Goal: Task Accomplishment & Management: Use online tool/utility

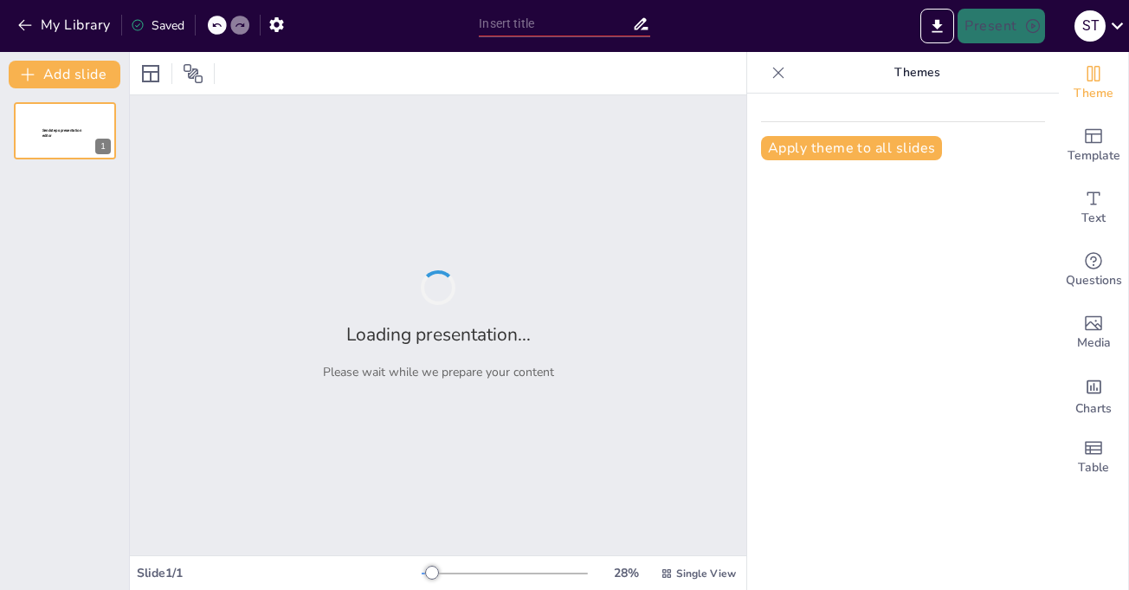
type input "The U.S. Constitution: Articles and Constitutional Principles"
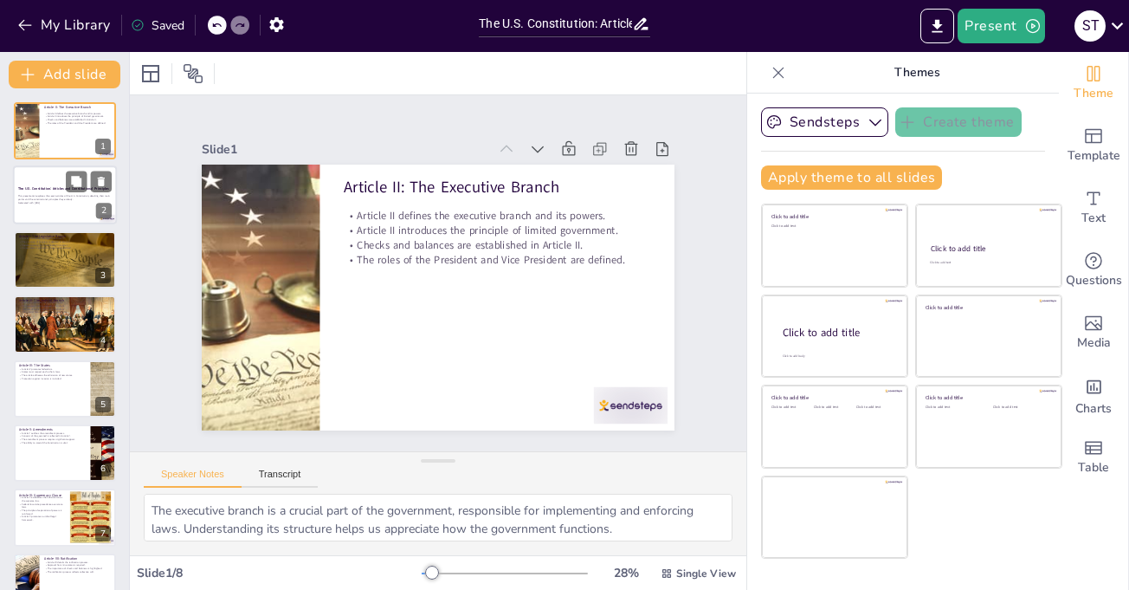
click at [43, 171] on div at bounding box center [65, 195] width 104 height 59
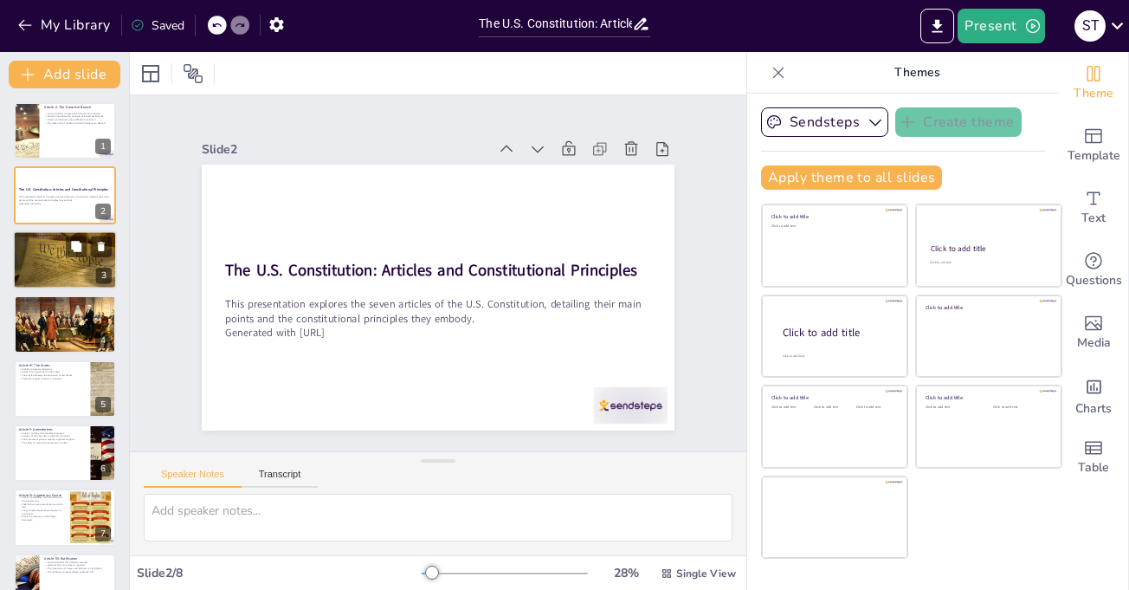
click at [56, 249] on p "Various powers granted to Congress are outlined." at bounding box center [65, 247] width 94 height 3
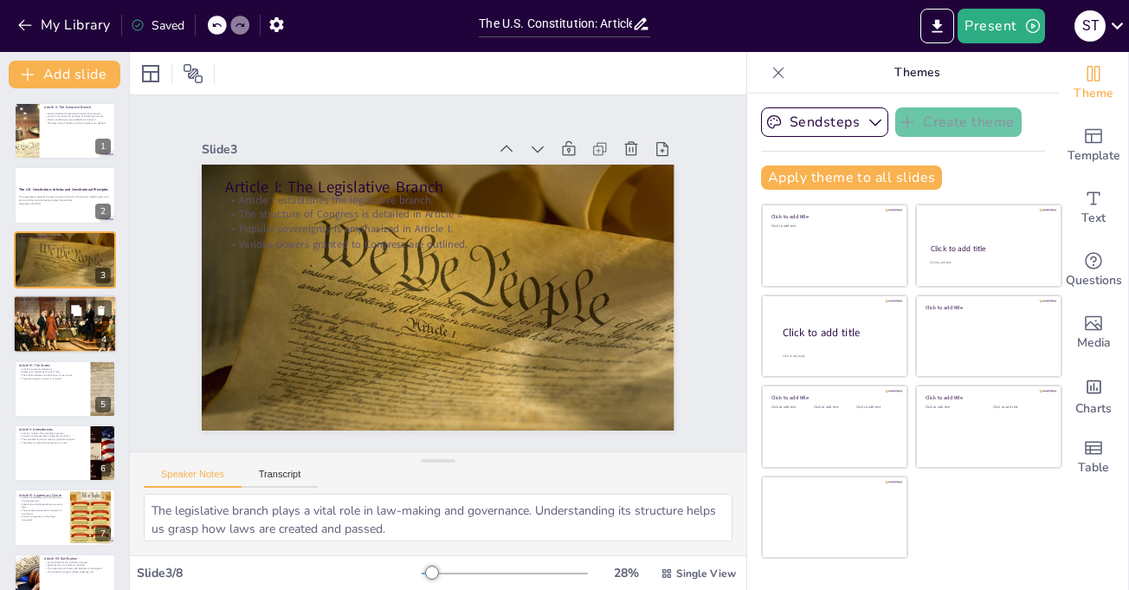
click at [63, 297] on p "Article III: The Judicial Branch" at bounding box center [65, 299] width 94 height 5
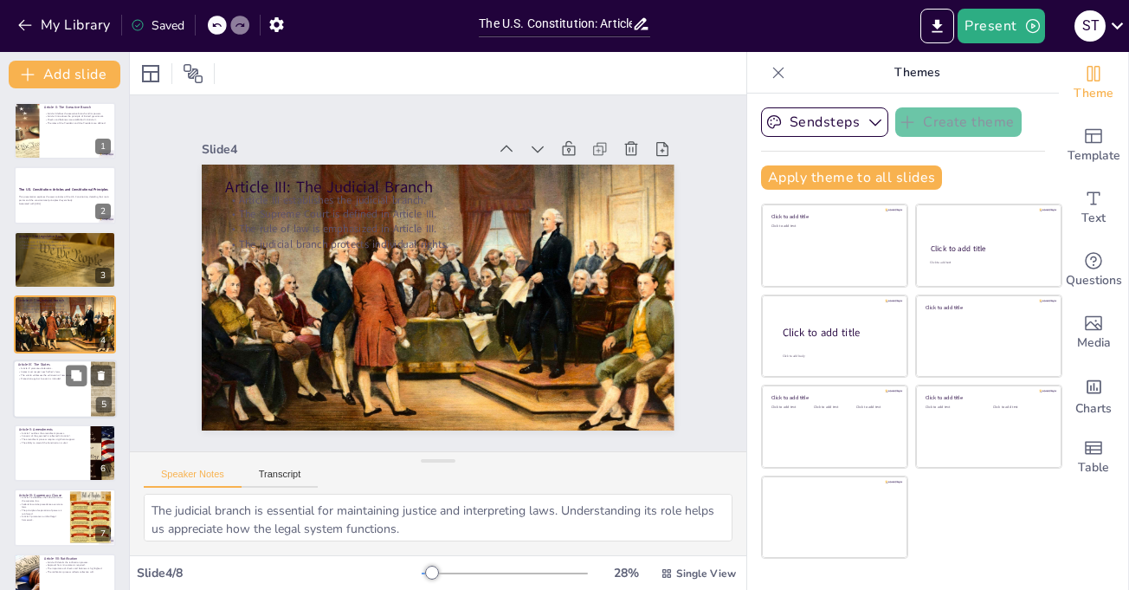
click at [53, 371] on p "States must respect each other's laws." at bounding box center [52, 371] width 68 height 3
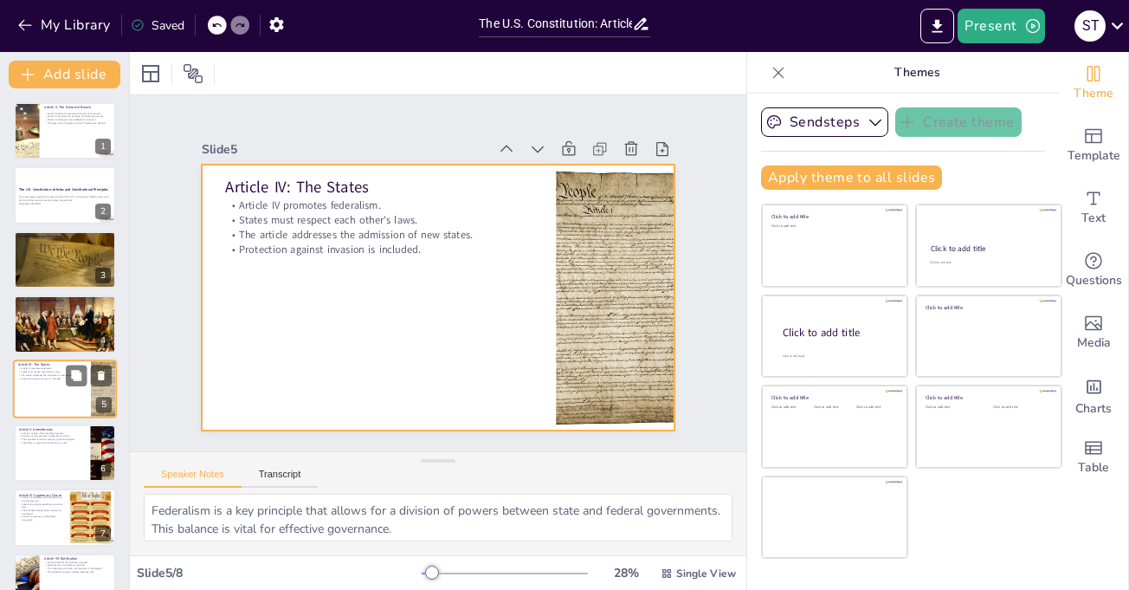
scroll to position [35, 0]
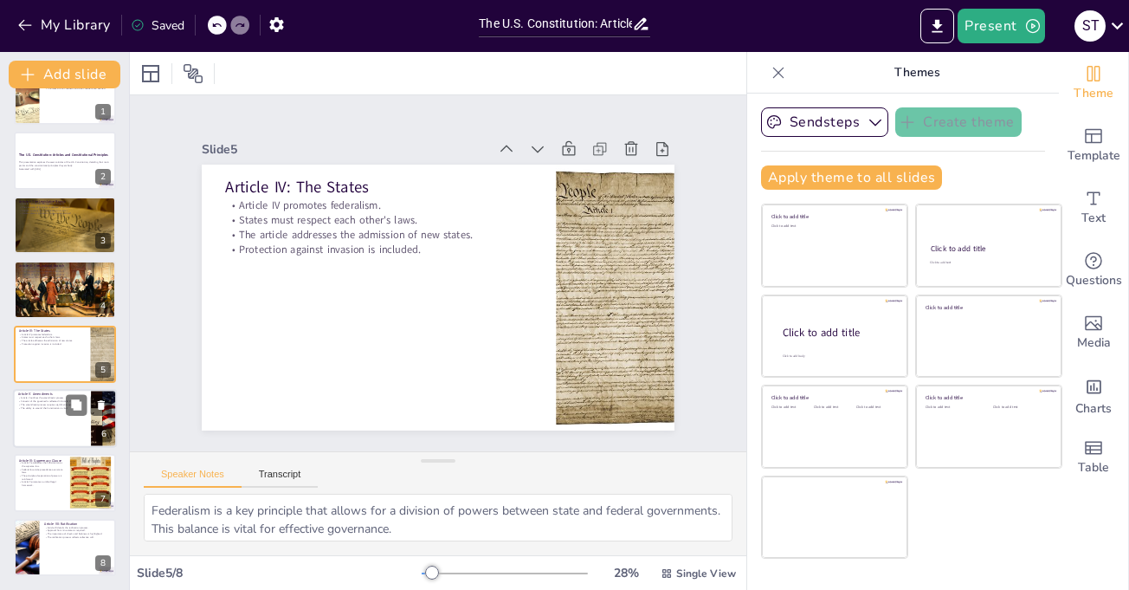
click at [55, 420] on div at bounding box center [65, 418] width 104 height 59
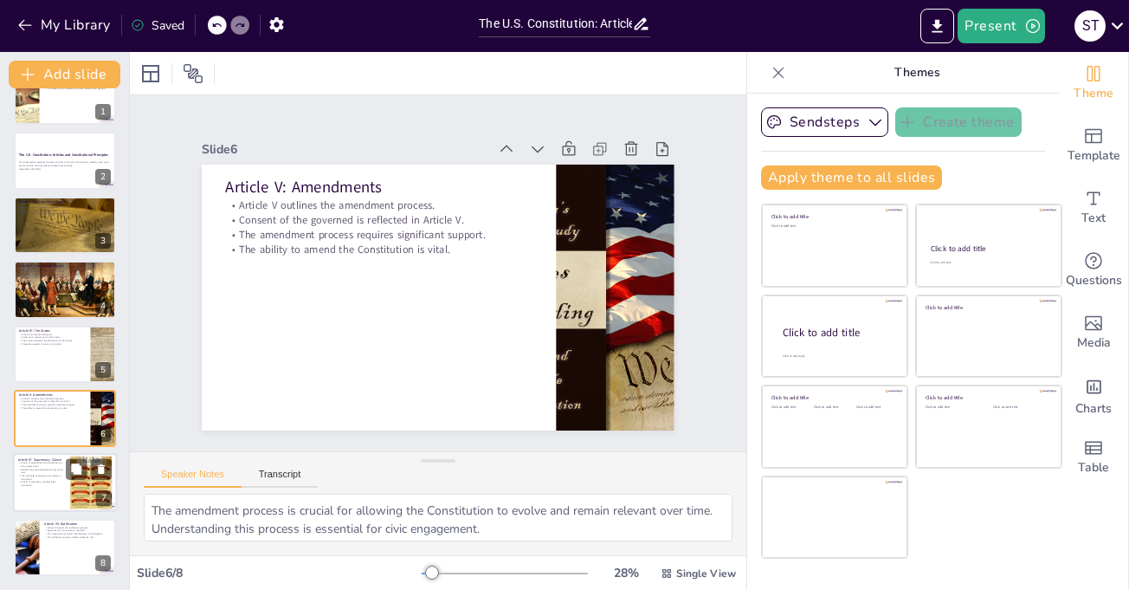
click at [49, 473] on p "Federal laws take precedence over state laws." at bounding box center [41, 471] width 47 height 6
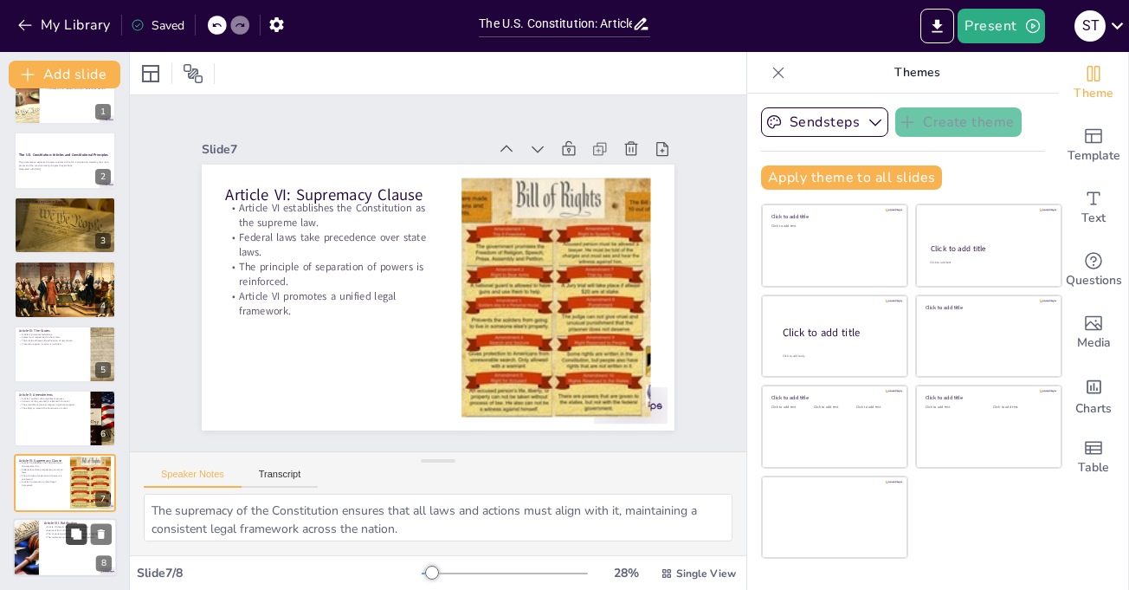
click at [67, 534] on button at bounding box center [76, 533] width 21 height 21
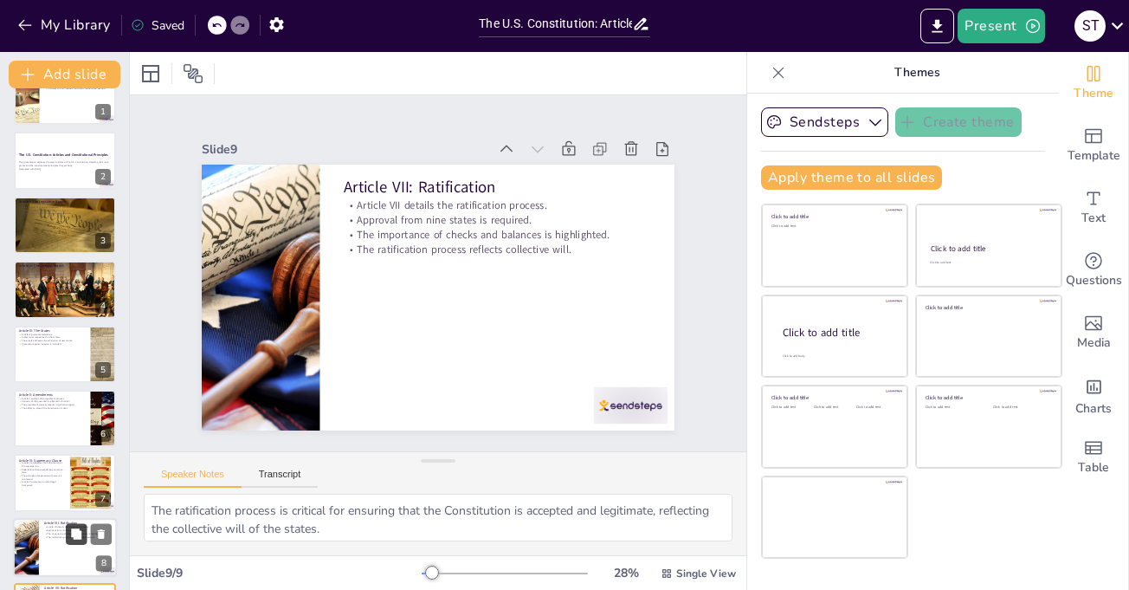
scroll to position [99, 0]
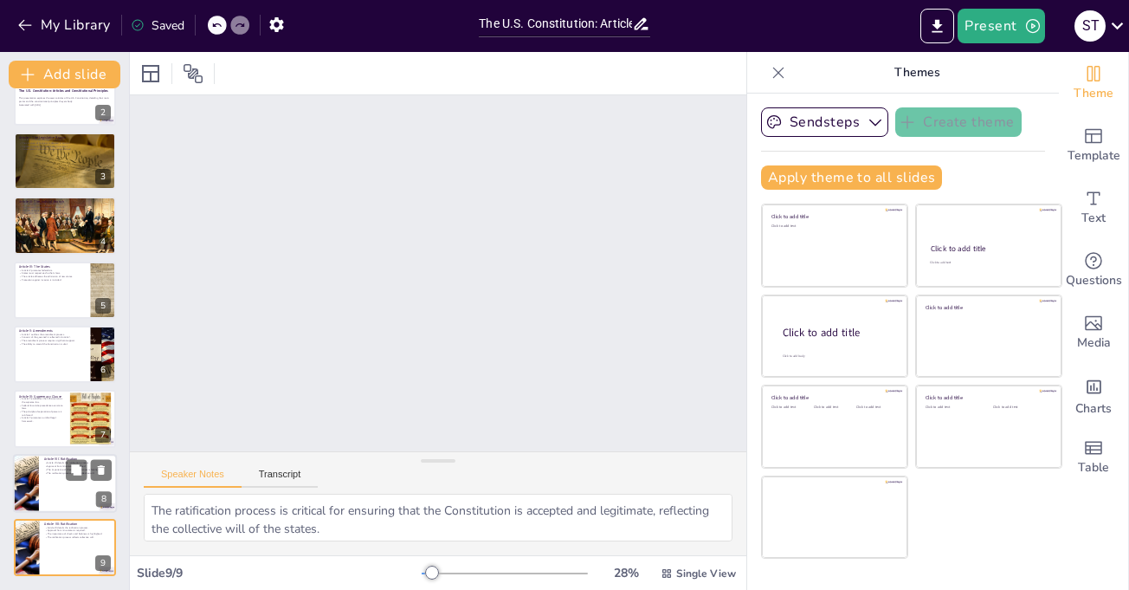
click at [42, 466] on div at bounding box center [65, 483] width 104 height 59
click at [48, 541] on div at bounding box center [65, 547] width 104 height 59
click at [77, 412] on button at bounding box center [76, 405] width 21 height 21
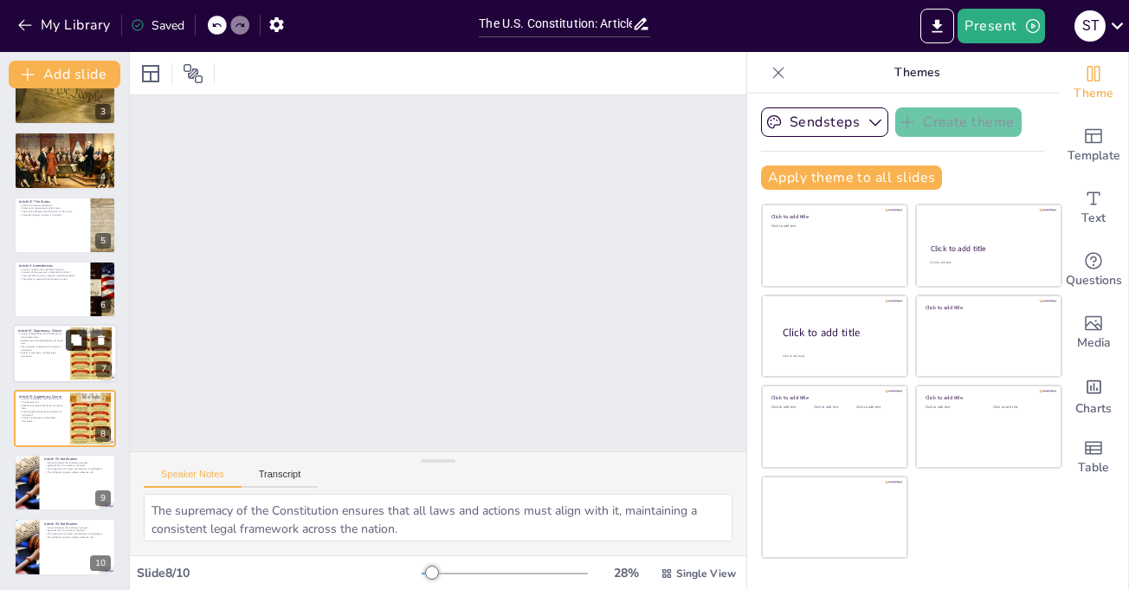
scroll to position [0, 0]
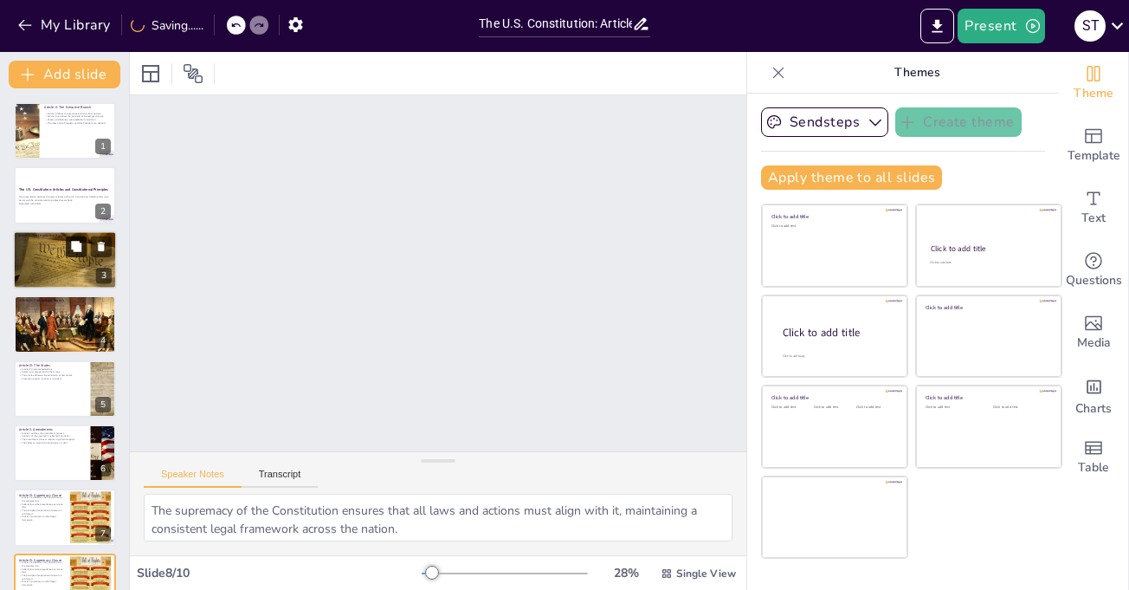
click at [72, 254] on button at bounding box center [76, 246] width 21 height 21
type textarea "The legislative branch plays a vital role in law-making and governance. Underst…"
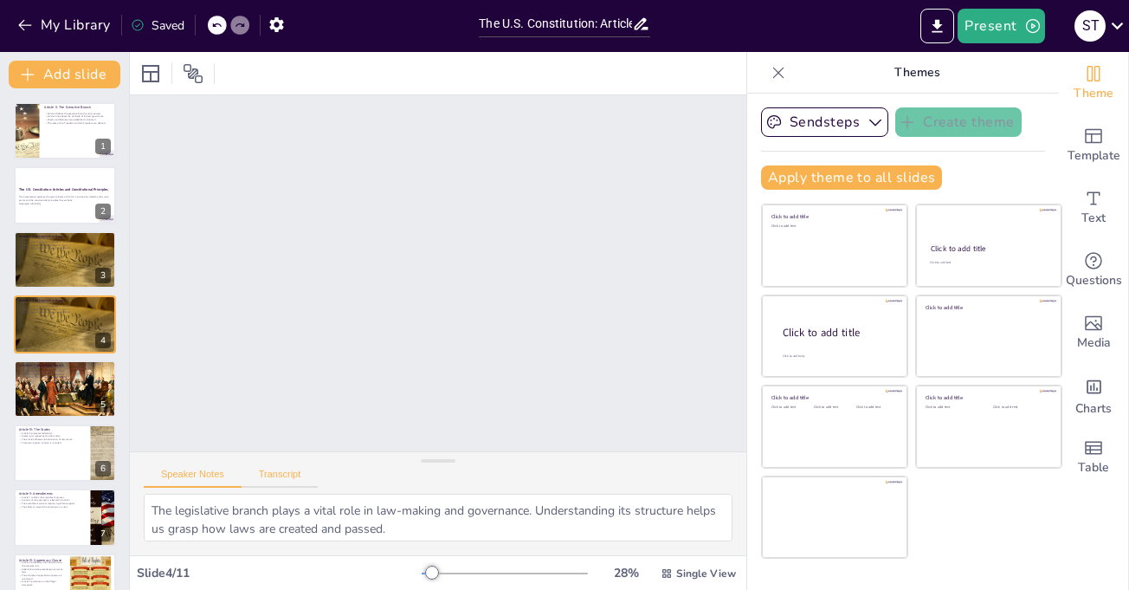
click at [278, 480] on button "Transcript" at bounding box center [280, 478] width 77 height 19
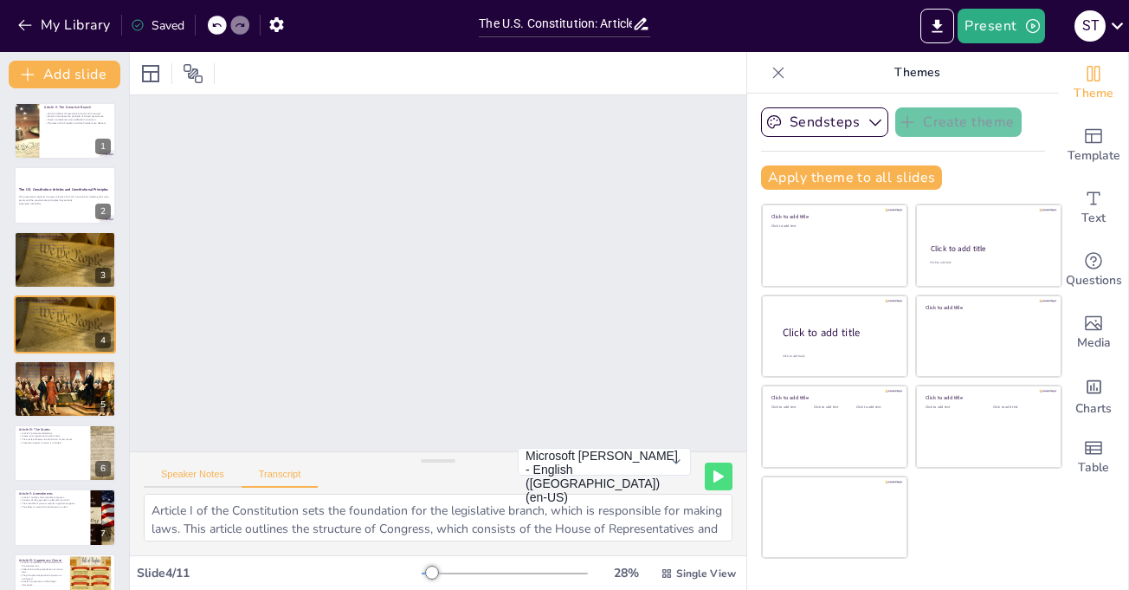
click at [208, 475] on button "Speaker Notes" at bounding box center [193, 478] width 98 height 19
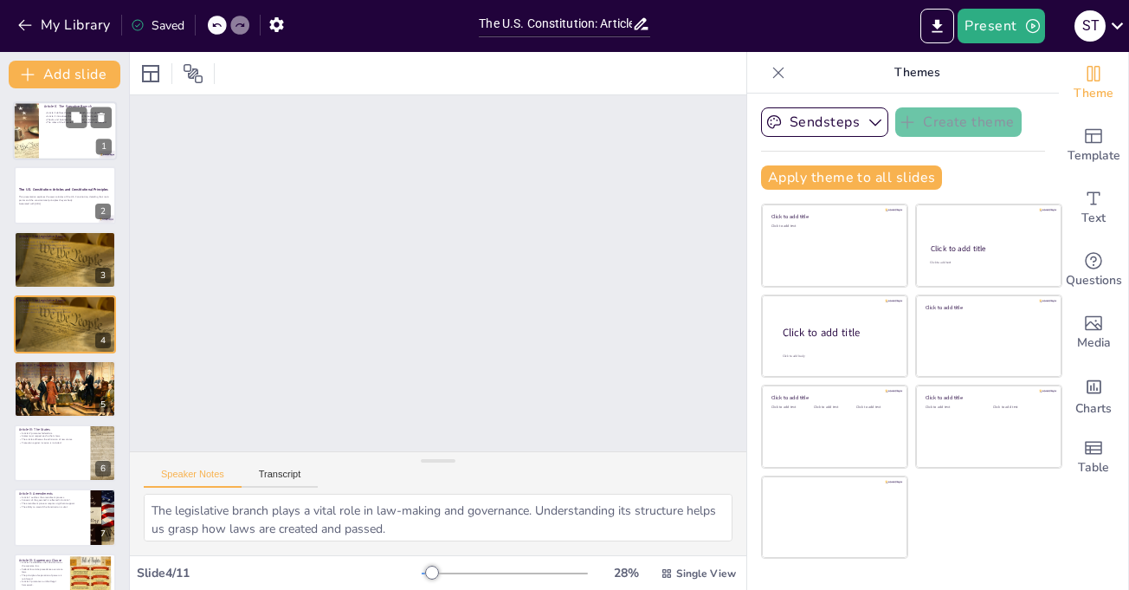
click at [74, 145] on div at bounding box center [65, 130] width 104 height 59
type textarea "The executive branch is a crucial part of the government, responsible for imple…"
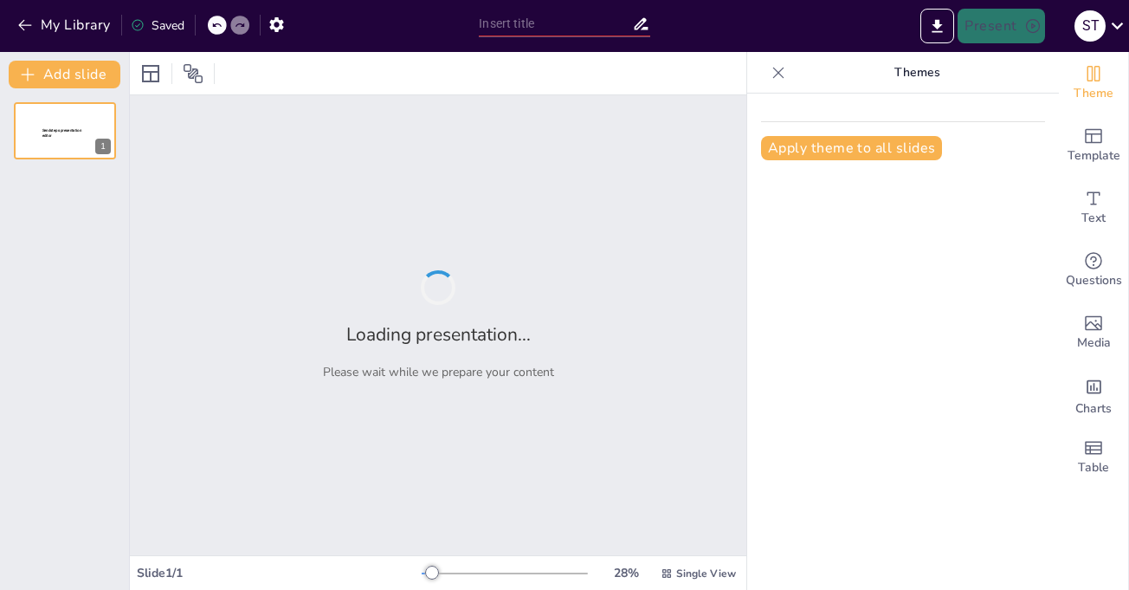
type input "The U.S. Constitution: Articles and Constitutional Principles"
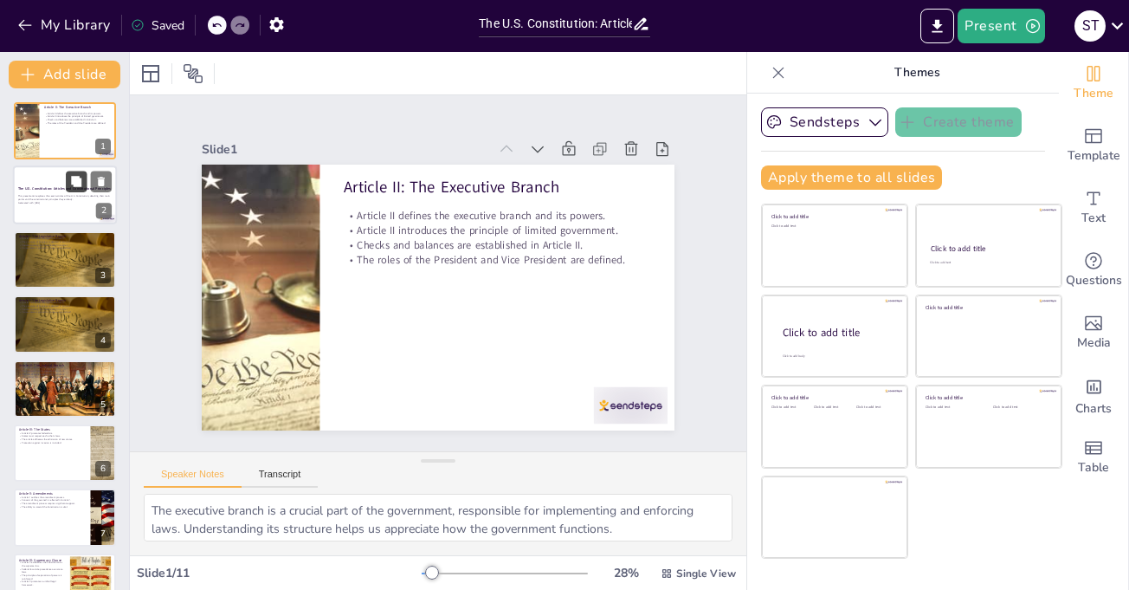
click at [76, 190] on button at bounding box center [76, 181] width 21 height 21
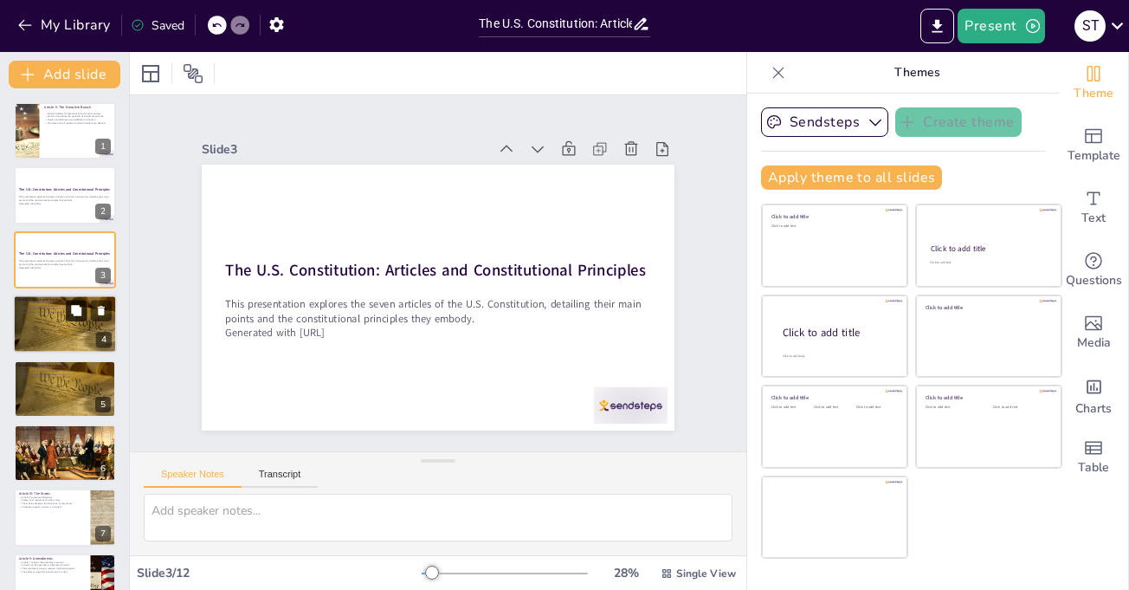
click at [74, 320] on button at bounding box center [76, 311] width 21 height 21
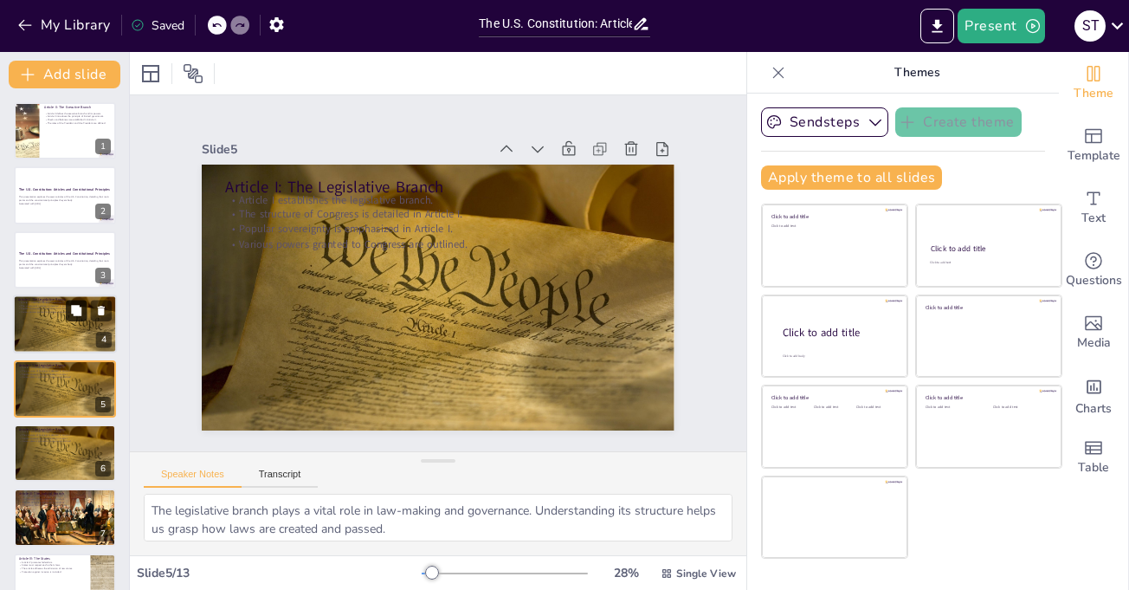
scroll to position [49, 0]
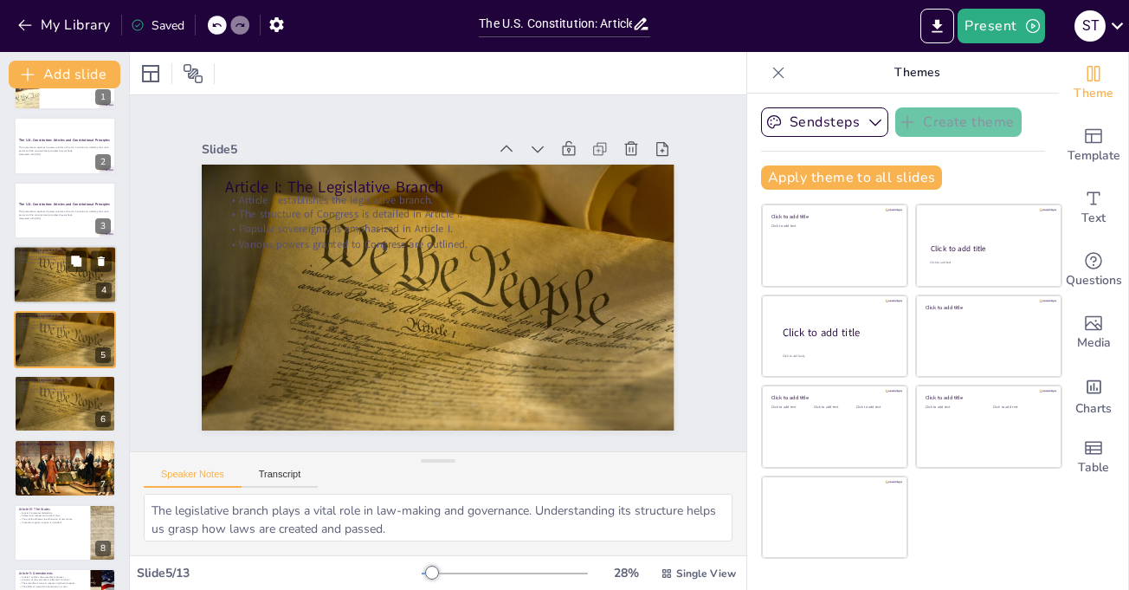
click at [49, 285] on div at bounding box center [65, 274] width 104 height 59
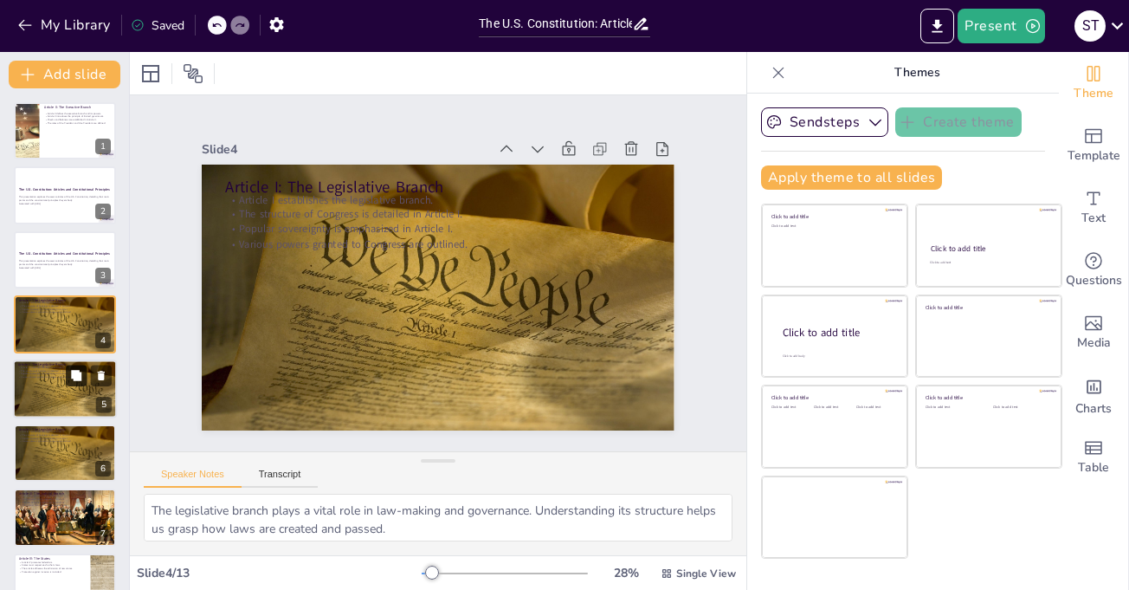
click at [68, 385] on button at bounding box center [76, 375] width 21 height 21
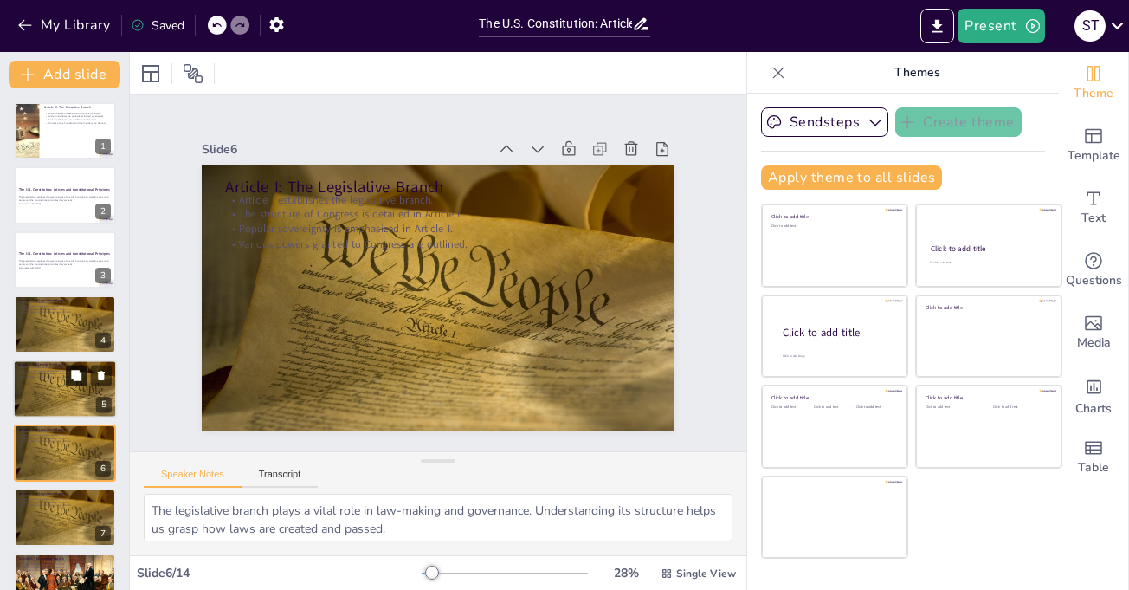
scroll to position [114, 0]
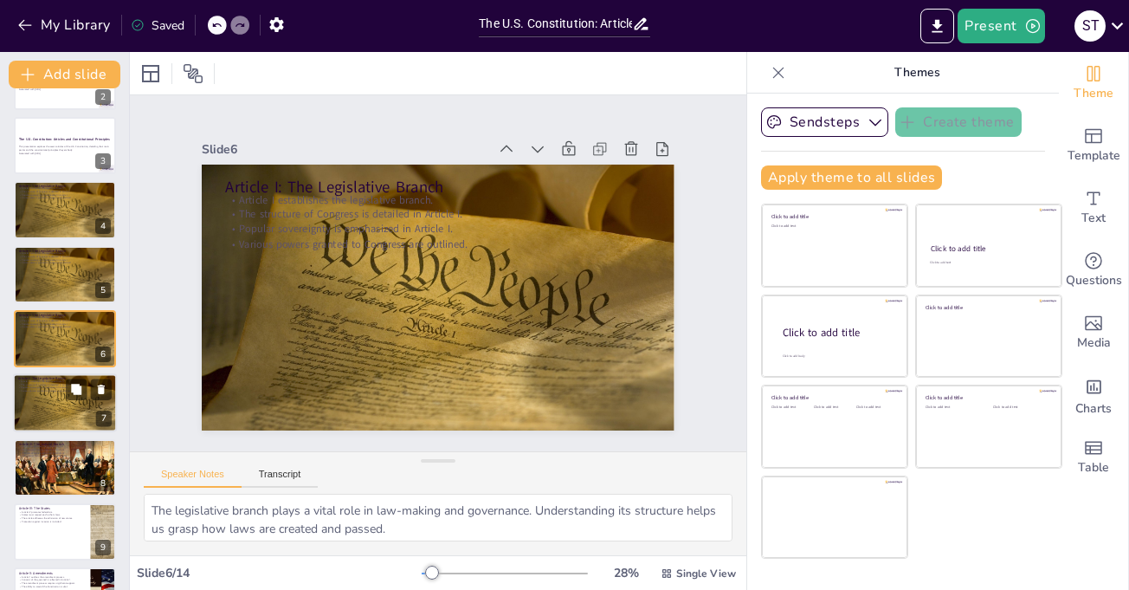
click at [64, 420] on div at bounding box center [65, 403] width 104 height 59
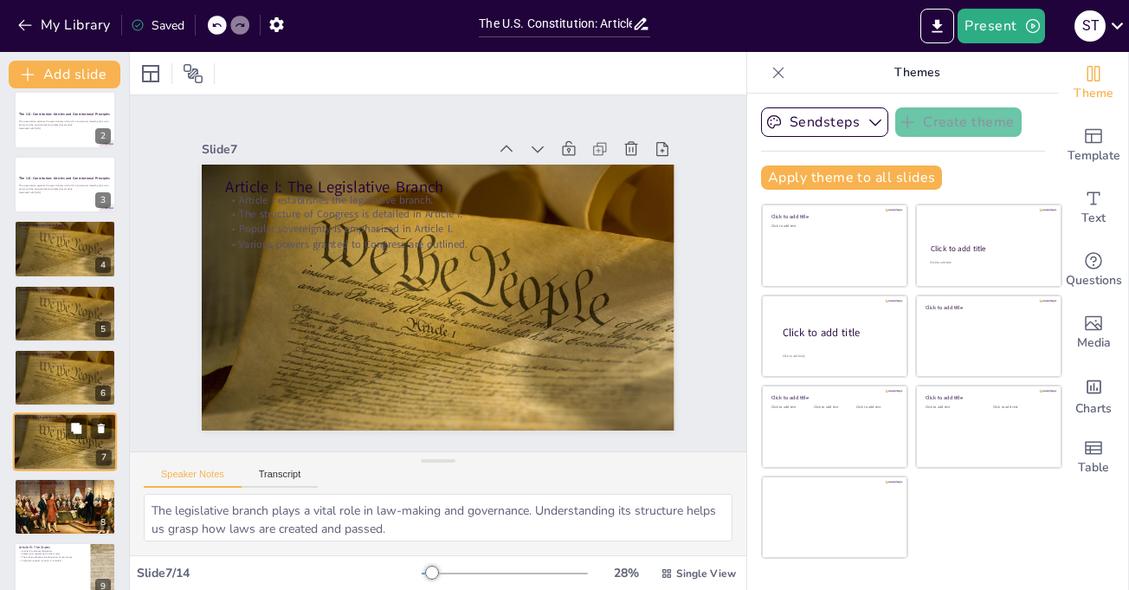
scroll to position [0, 0]
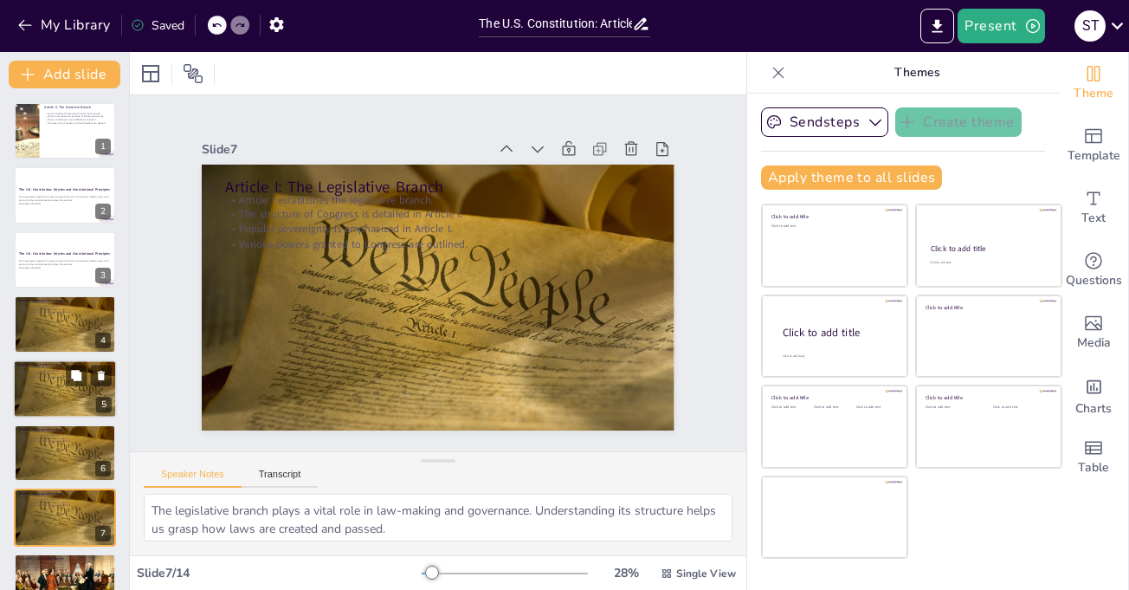
click at [47, 376] on p "Various powers granted to Congress are outlined." at bounding box center [65, 376] width 94 height 3
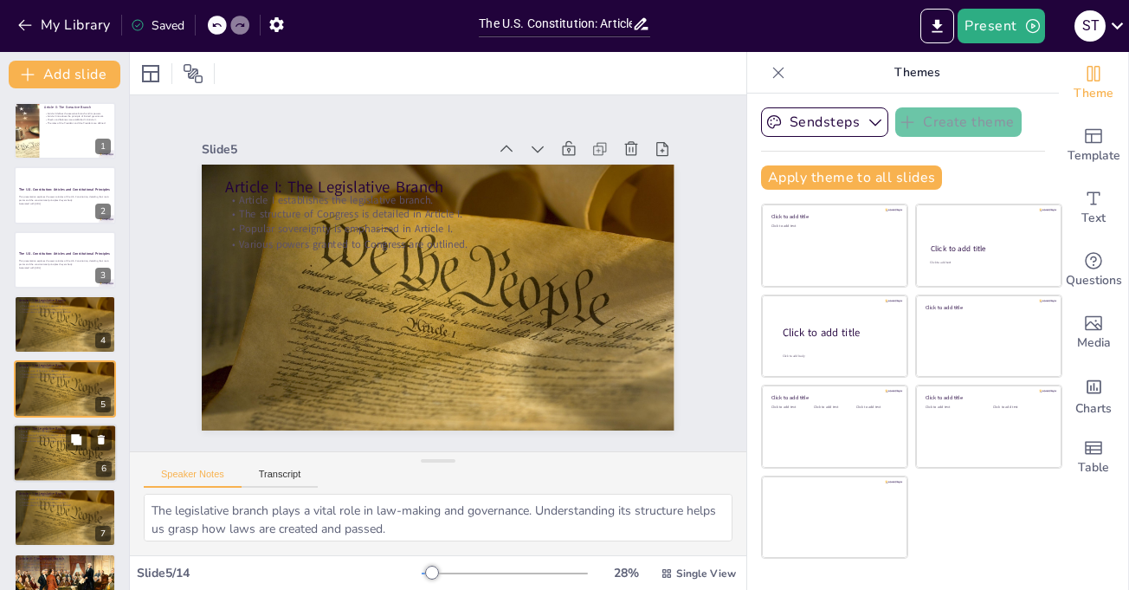
scroll to position [49, 0]
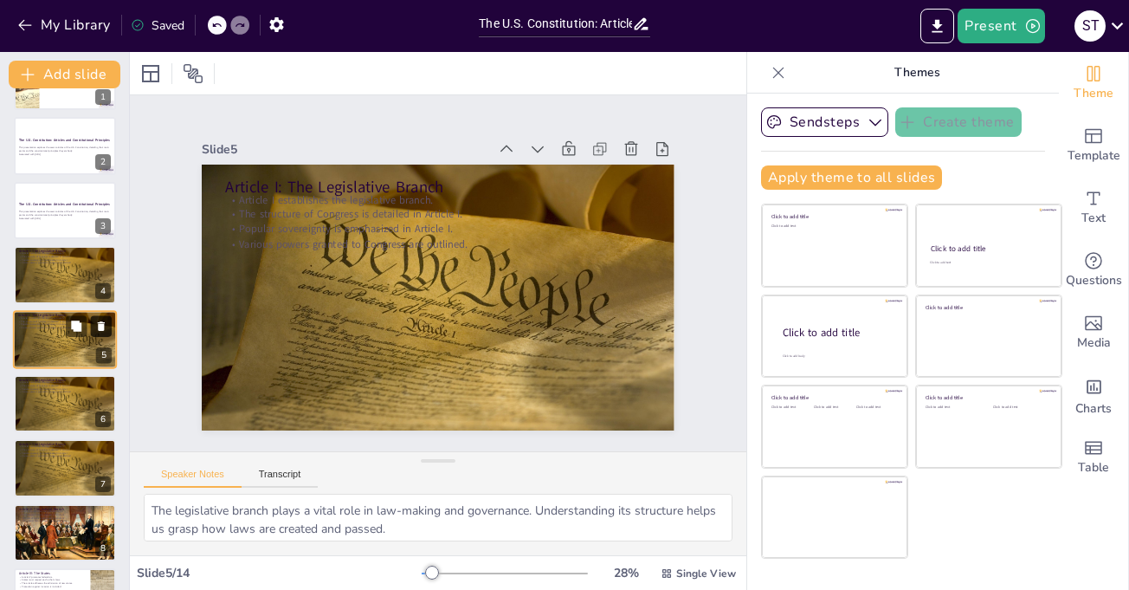
click at [101, 323] on icon at bounding box center [101, 326] width 7 height 10
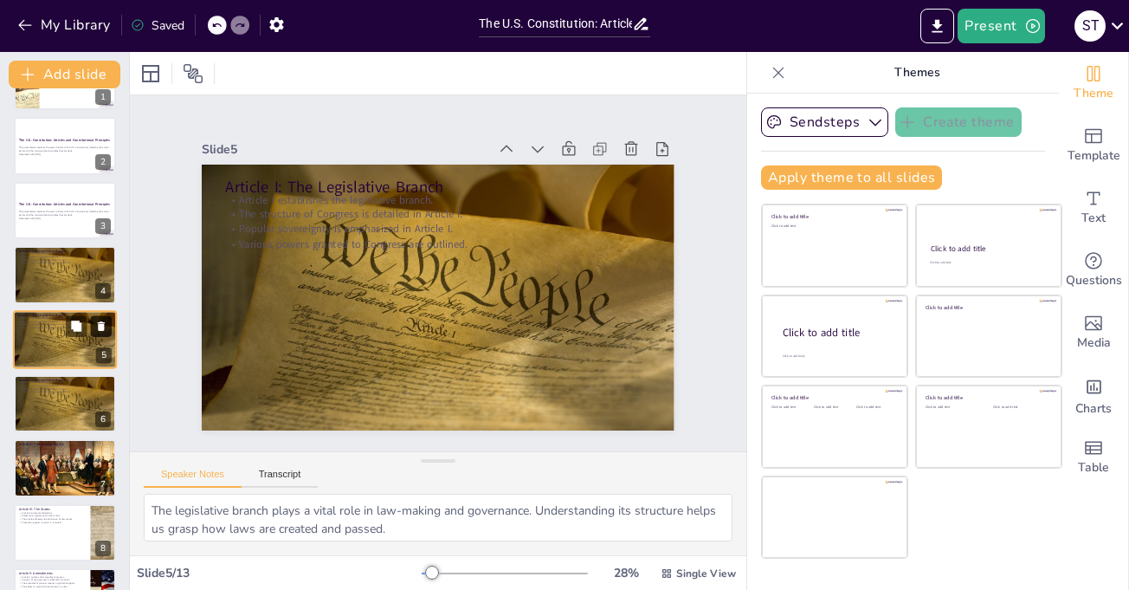
click at [103, 323] on icon at bounding box center [101, 326] width 7 height 10
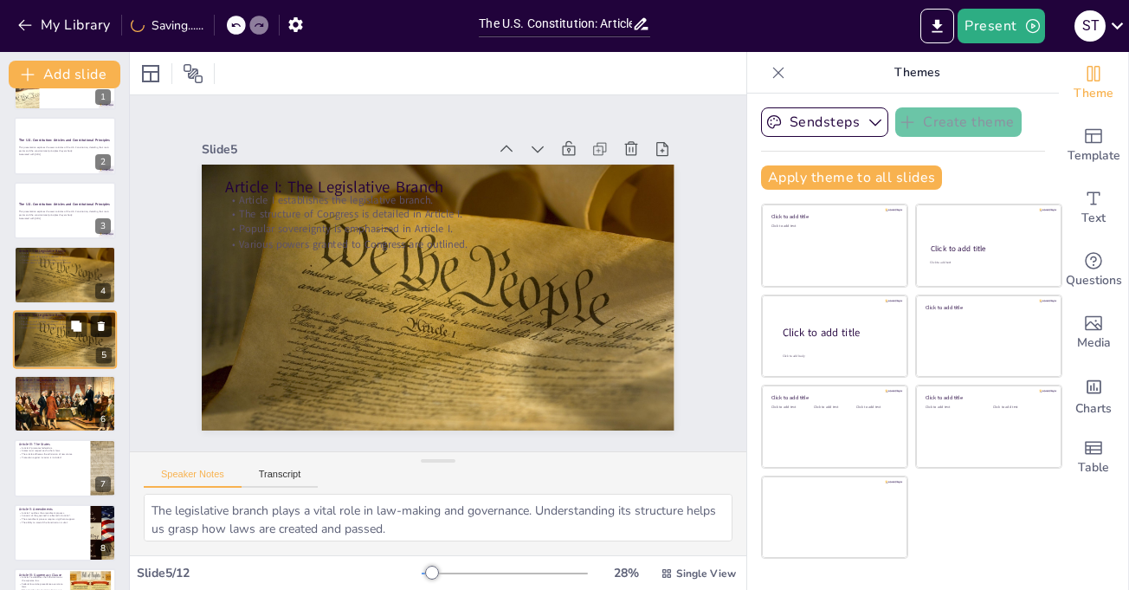
click at [103, 323] on icon at bounding box center [101, 326] width 7 height 10
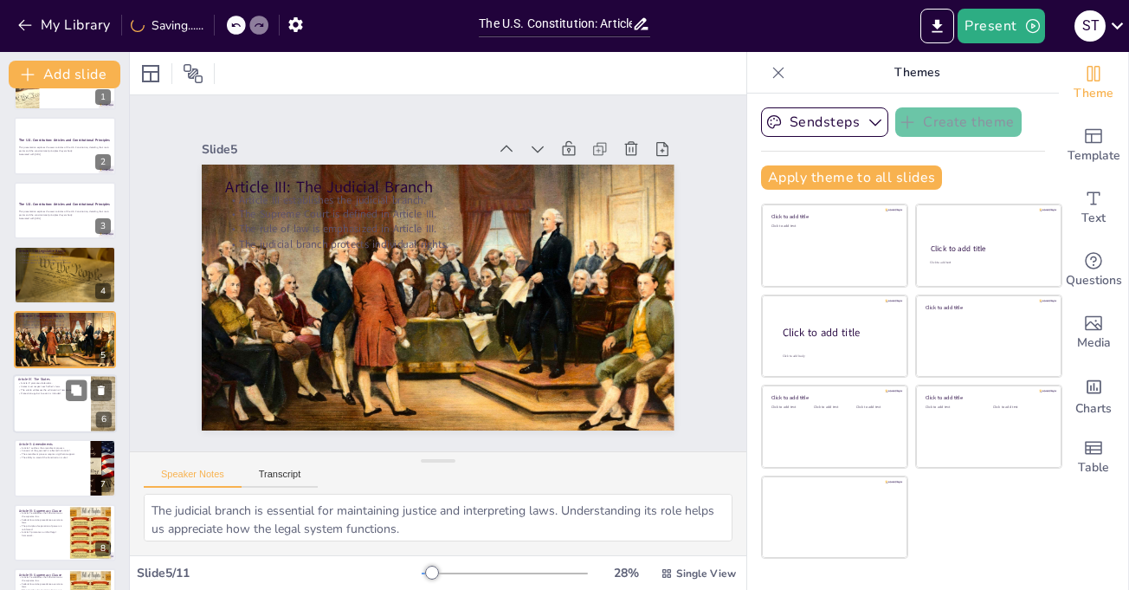
click at [73, 403] on div at bounding box center [65, 403] width 104 height 59
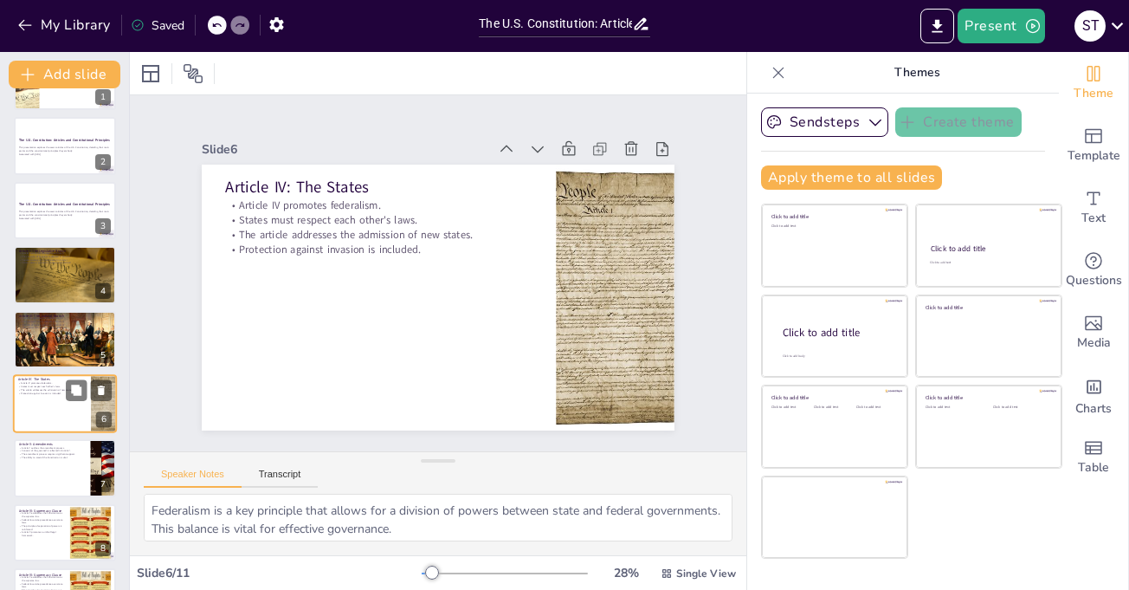
scroll to position [114, 0]
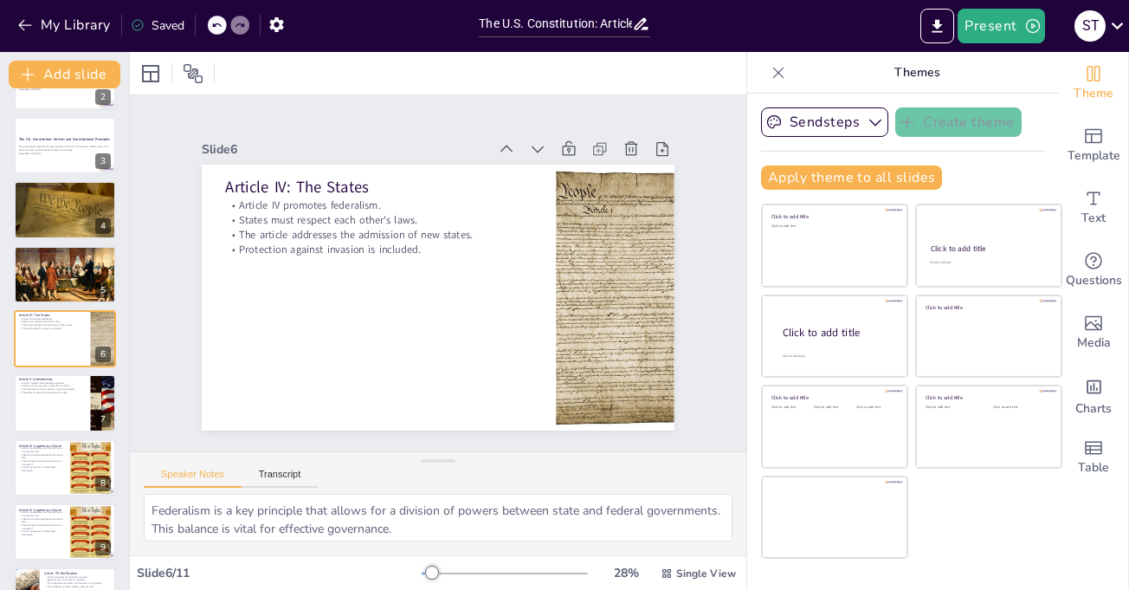
click at [0, 488] on div "Article II: The Executive Branch Article II defines the executive branch and it…" at bounding box center [64, 339] width 129 height 702
click at [23, 475] on div at bounding box center [65, 467] width 104 height 59
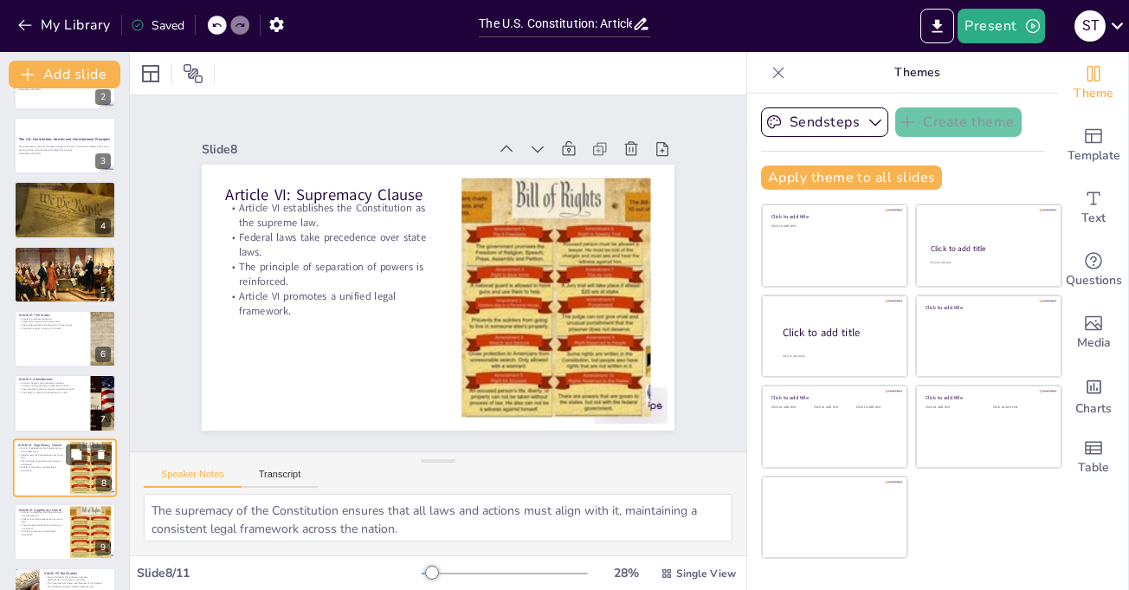
scroll to position [228, 0]
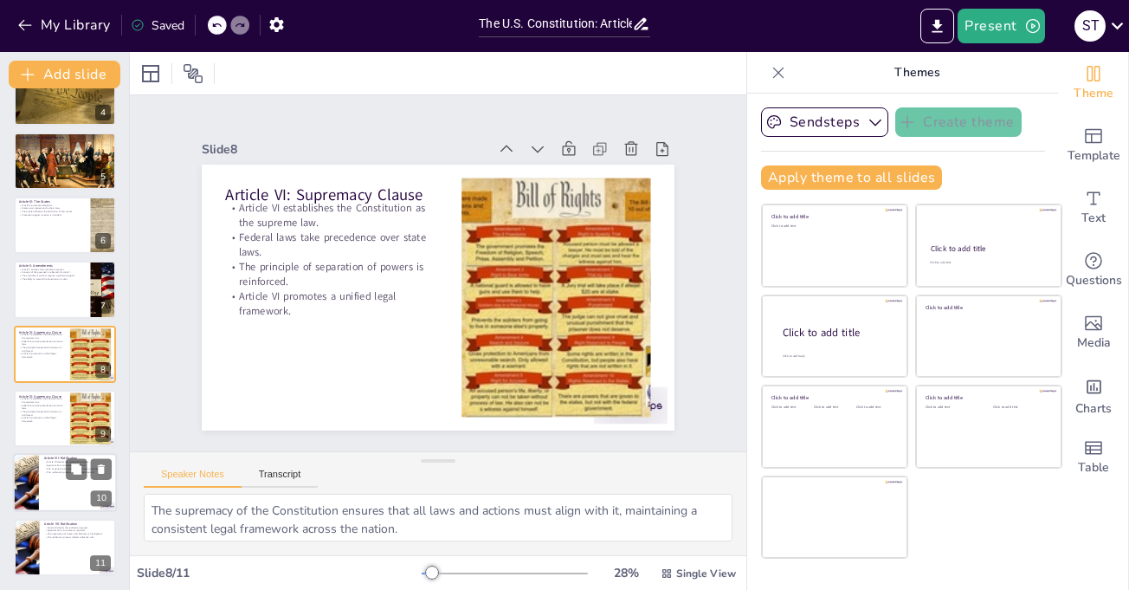
click at [37, 496] on div at bounding box center [26, 483] width 78 height 59
type textarea "The ratification process is critical for ensuring that the Constitution is acce…"
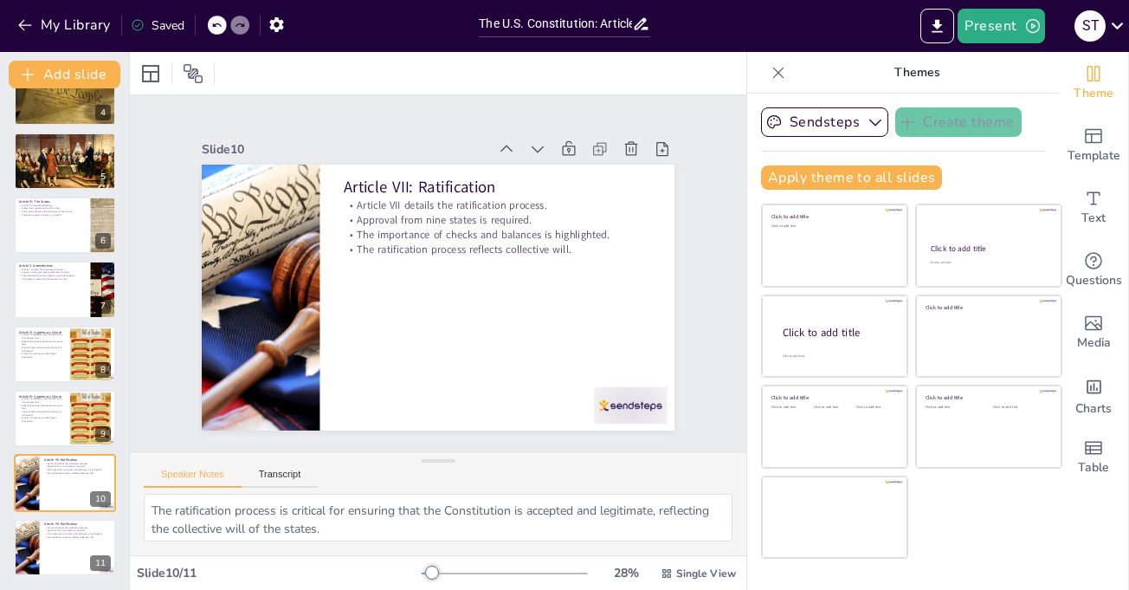
scroll to position [2, 0]
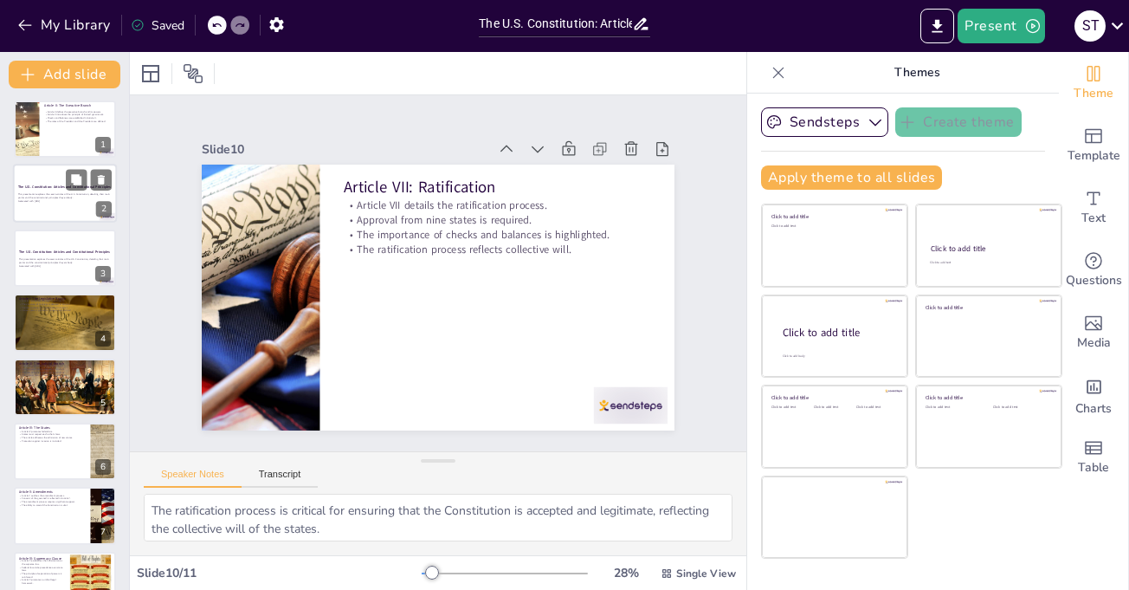
click at [30, 203] on div "This presentation explores the seven articles of the U.S. Constitution, detaili…" at bounding box center [65, 198] width 94 height 12
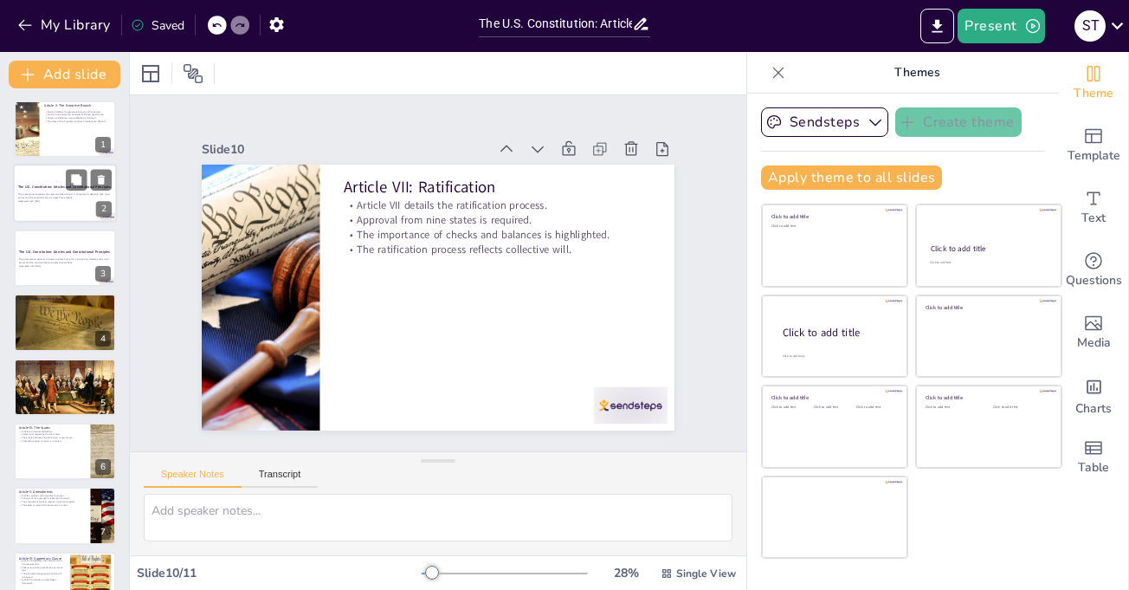
scroll to position [0, 0]
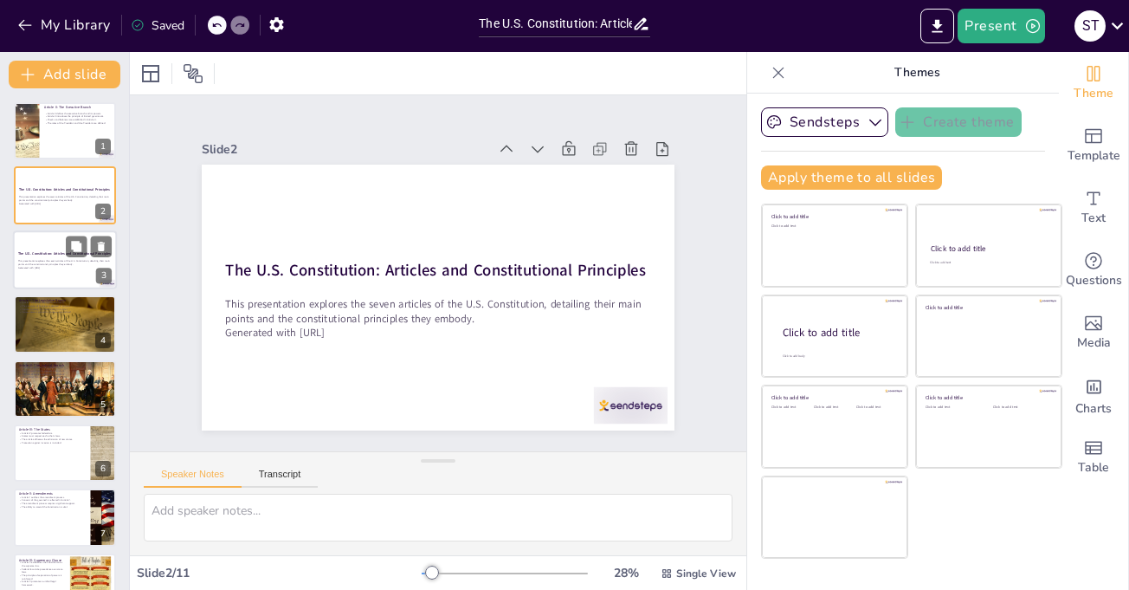
click at [16, 257] on div at bounding box center [65, 259] width 104 height 59
click at [102, 249] on icon at bounding box center [101, 247] width 7 height 10
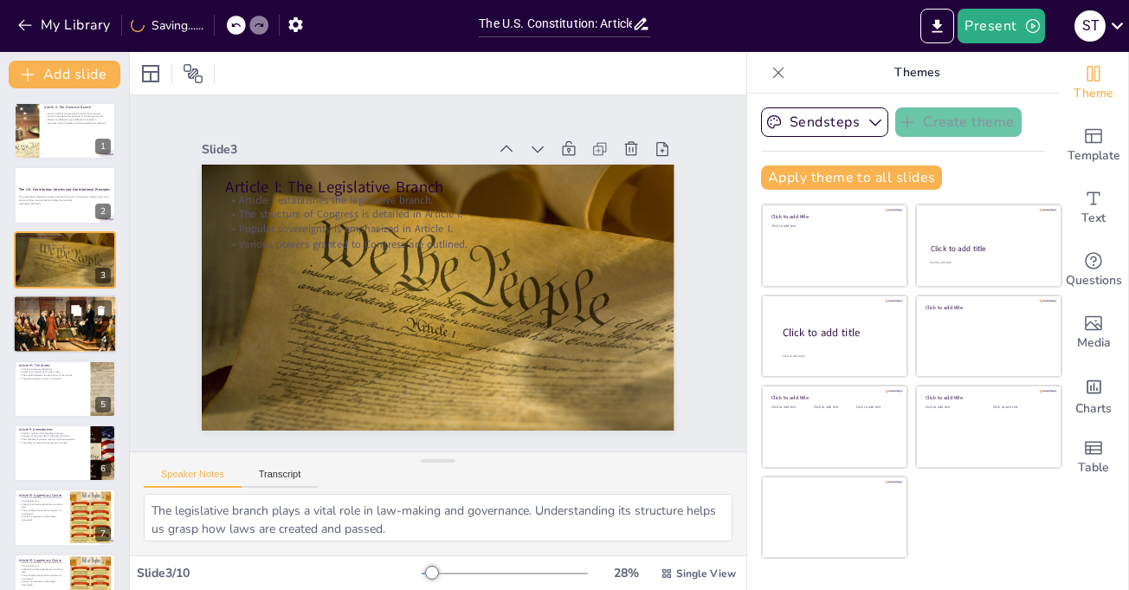
click at [15, 335] on div at bounding box center [64, 323] width 117 height 59
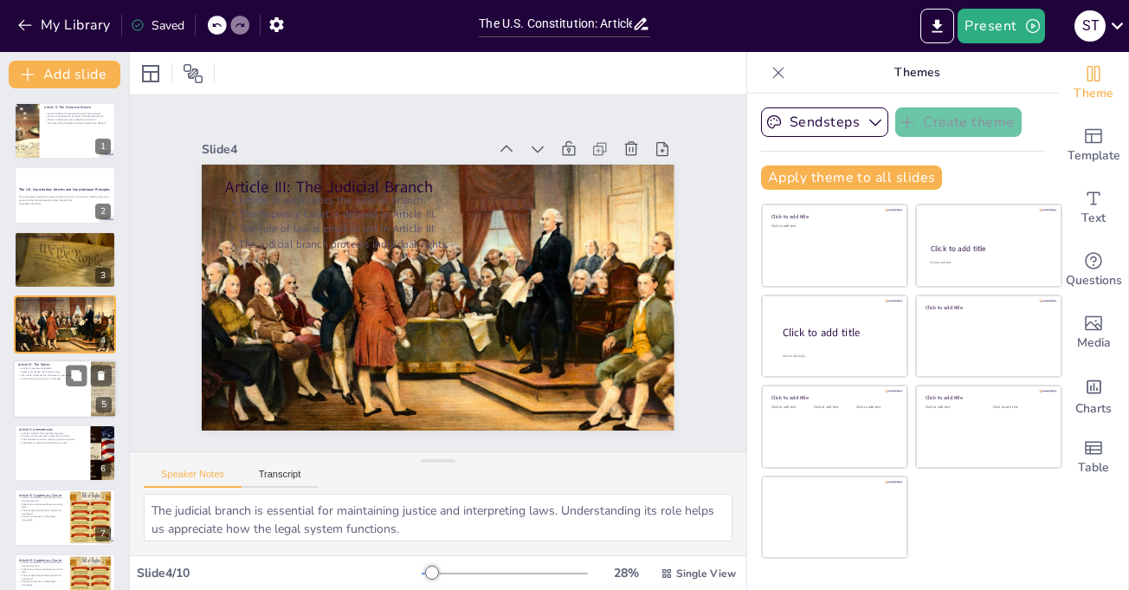
click at [29, 368] on p "Article IV promotes federalism." at bounding box center [52, 367] width 68 height 3
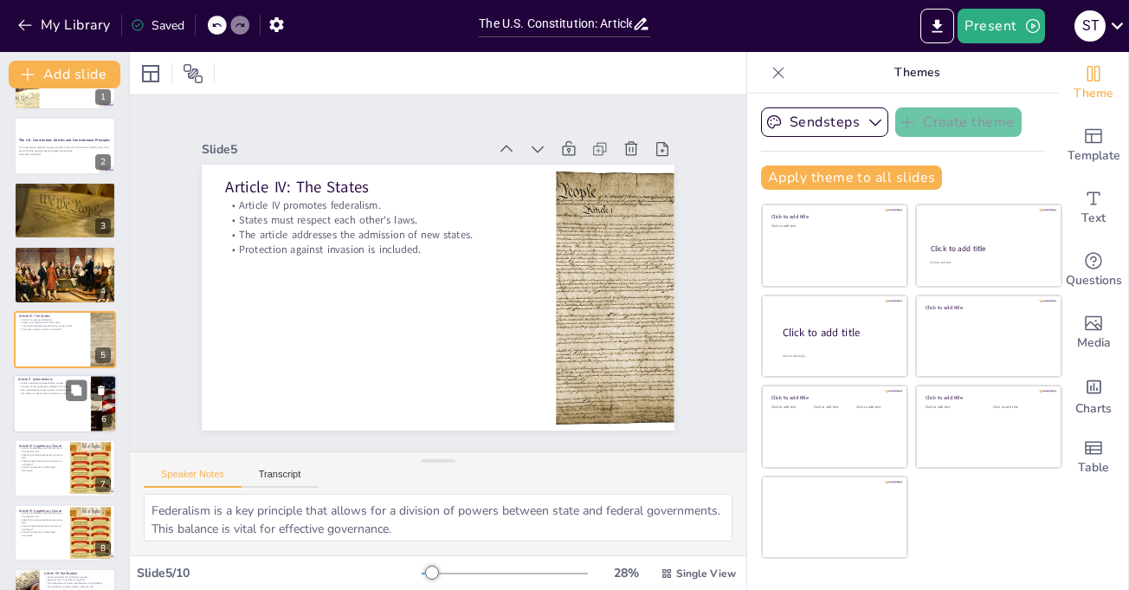
click at [31, 405] on div at bounding box center [65, 403] width 104 height 59
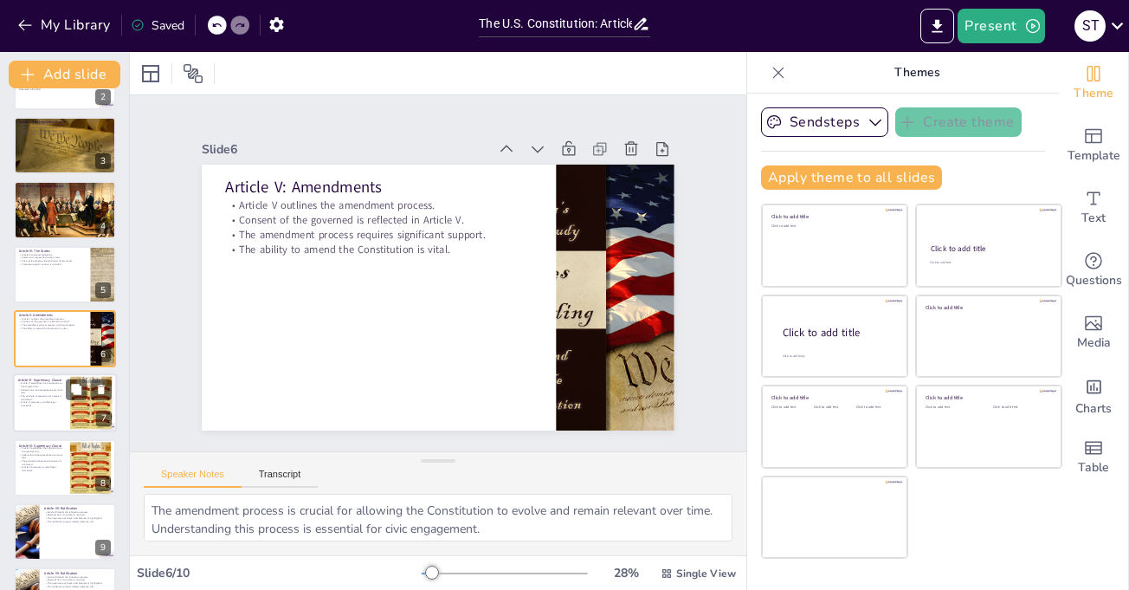
click at [25, 404] on p "Article VI promotes a unified legal framework." at bounding box center [41, 404] width 47 height 6
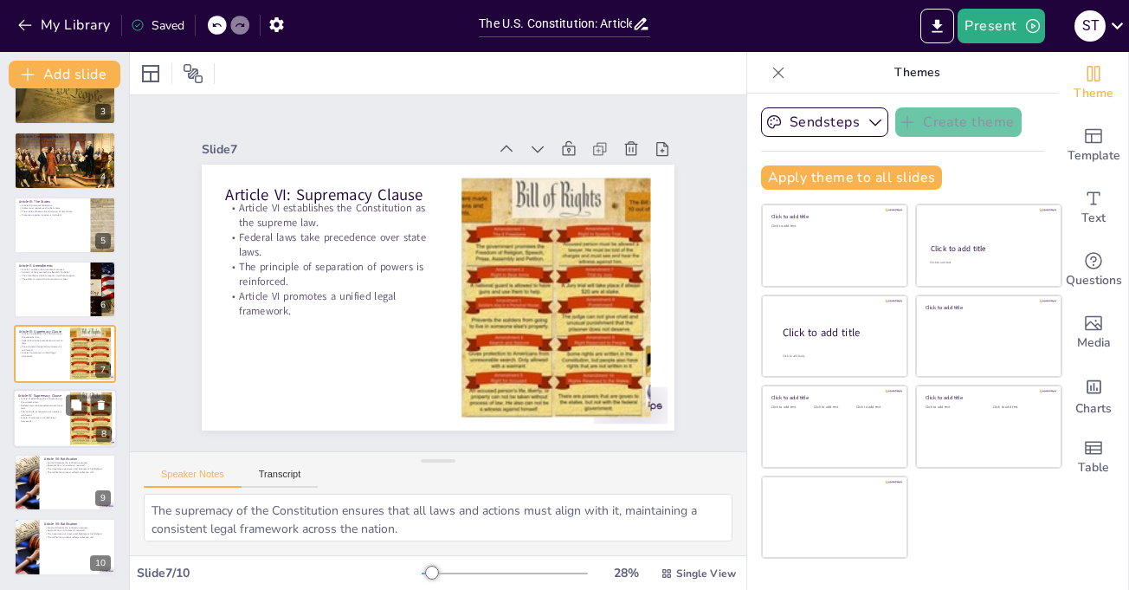
click at [23, 429] on div at bounding box center [65, 418] width 104 height 59
click at [97, 407] on icon at bounding box center [101, 404] width 12 height 12
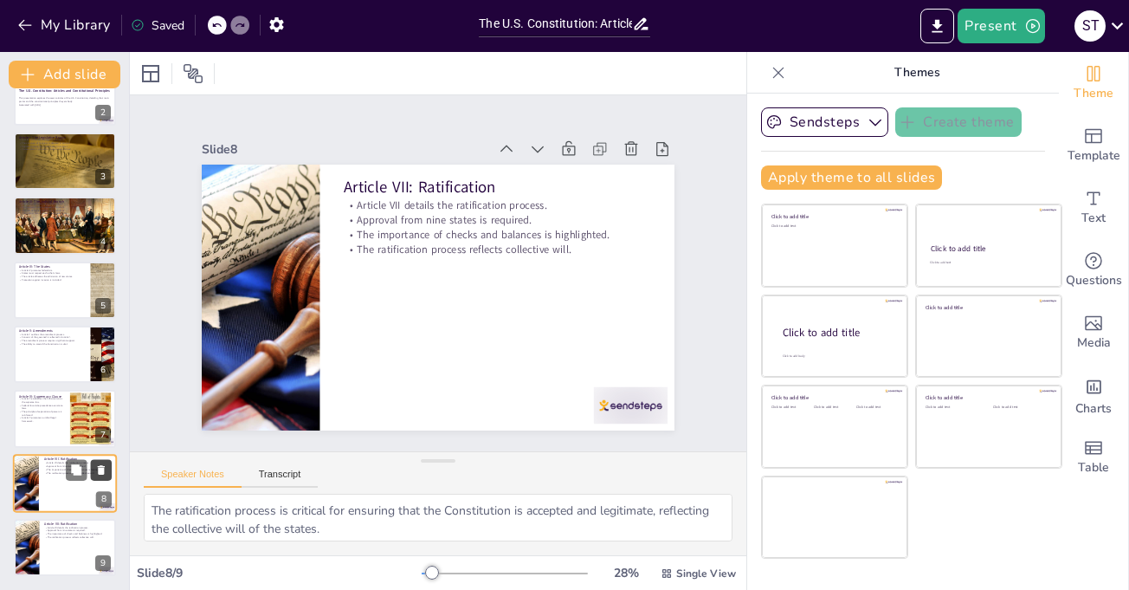
scroll to position [99, 0]
click at [25, 558] on div at bounding box center [26, 547] width 78 height 59
click at [97, 534] on icon at bounding box center [100, 534] width 12 height 12
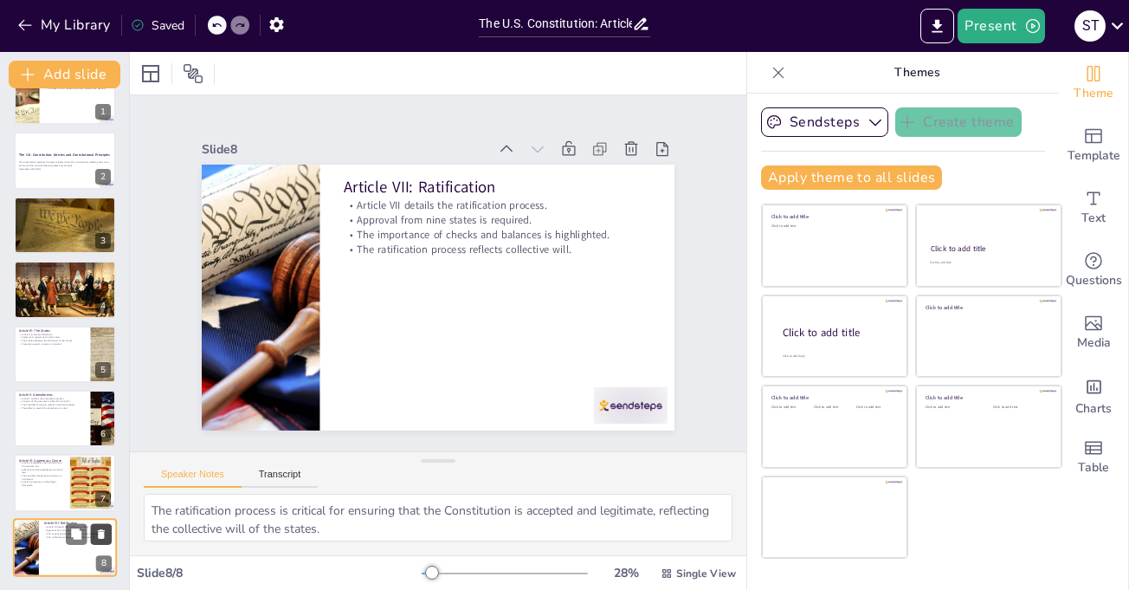
scroll to position [35, 0]
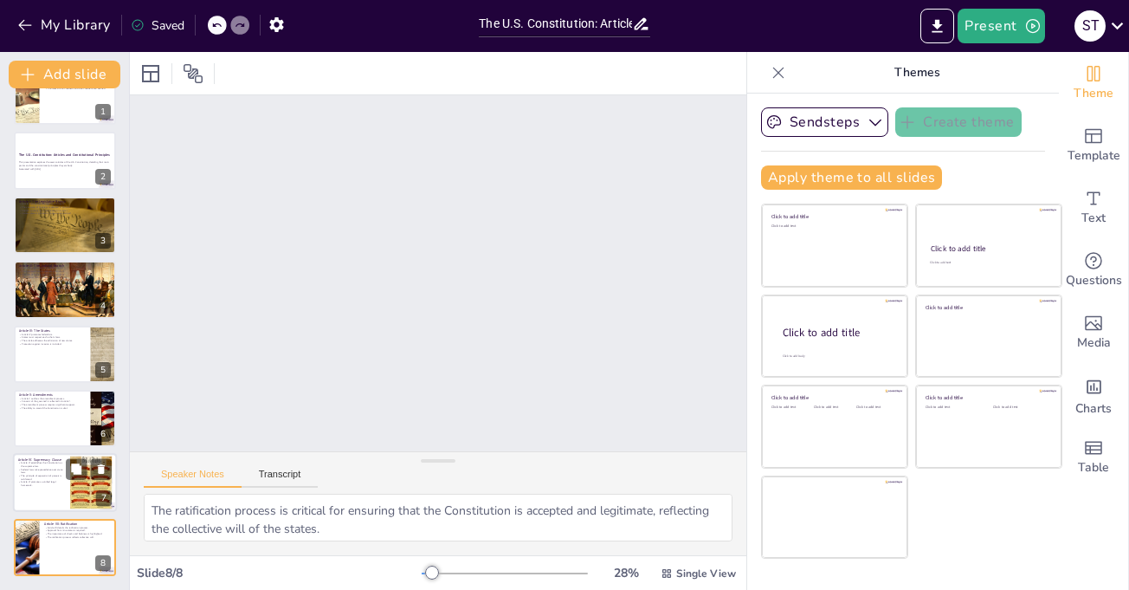
click at [39, 468] on p "Federal laws take precedence over state laws." at bounding box center [41, 471] width 47 height 6
type textarea "The supremacy of the Constitution ensures that all laws and actions must align …"
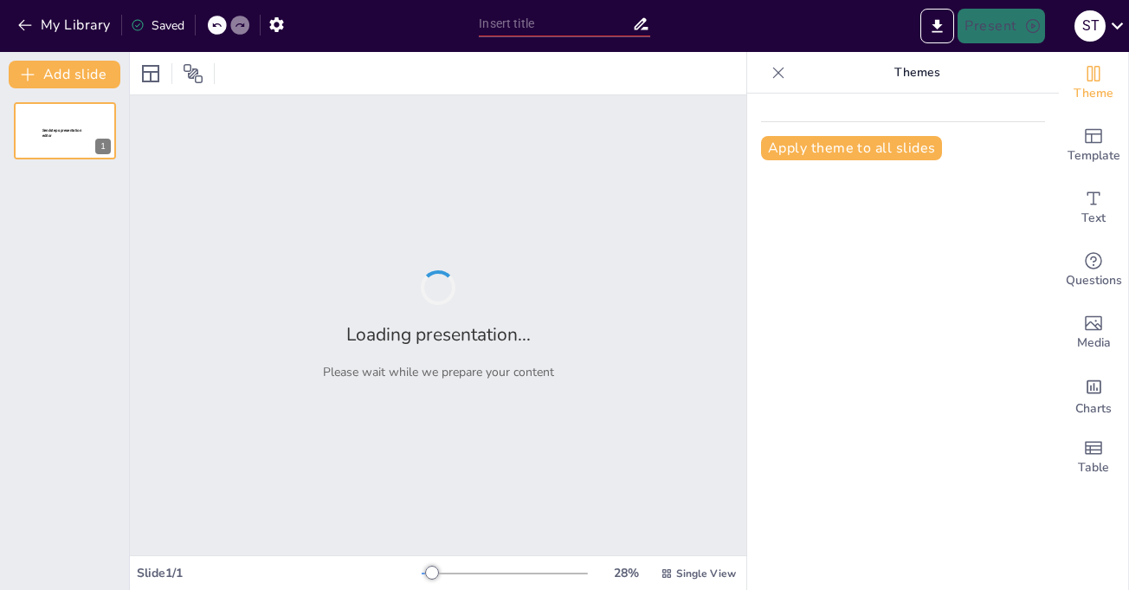
type input "The U.S. Constitution: Articles and Constitutional Principles"
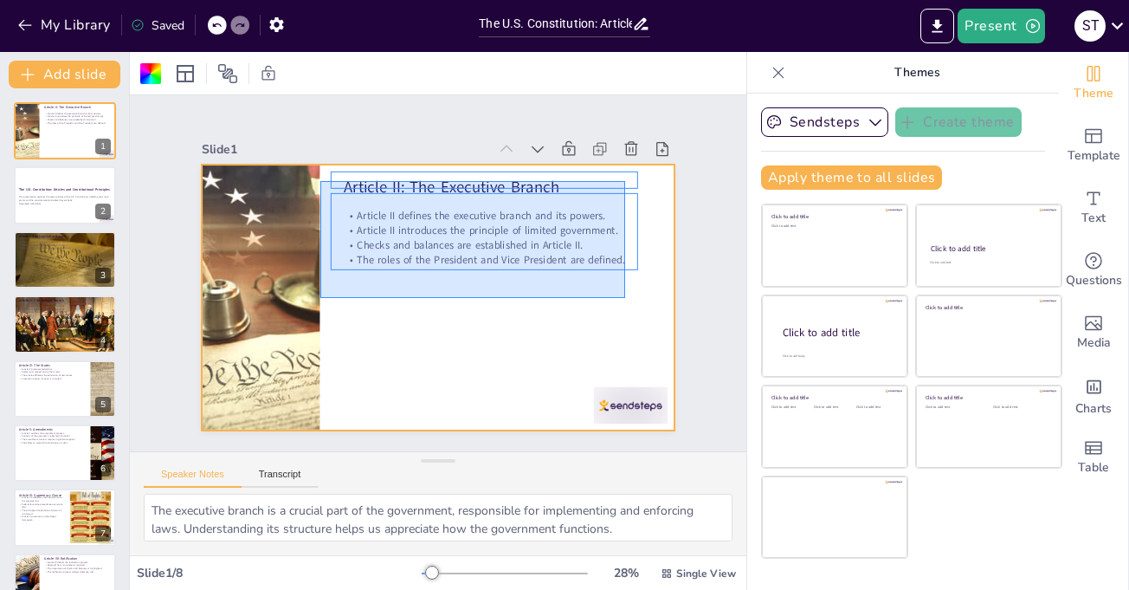
drag, startPoint x: 320, startPoint y: 181, endPoint x: 626, endPoint y: 297, distance: 327.0
click at [626, 297] on div at bounding box center [436, 297] width 498 height 314
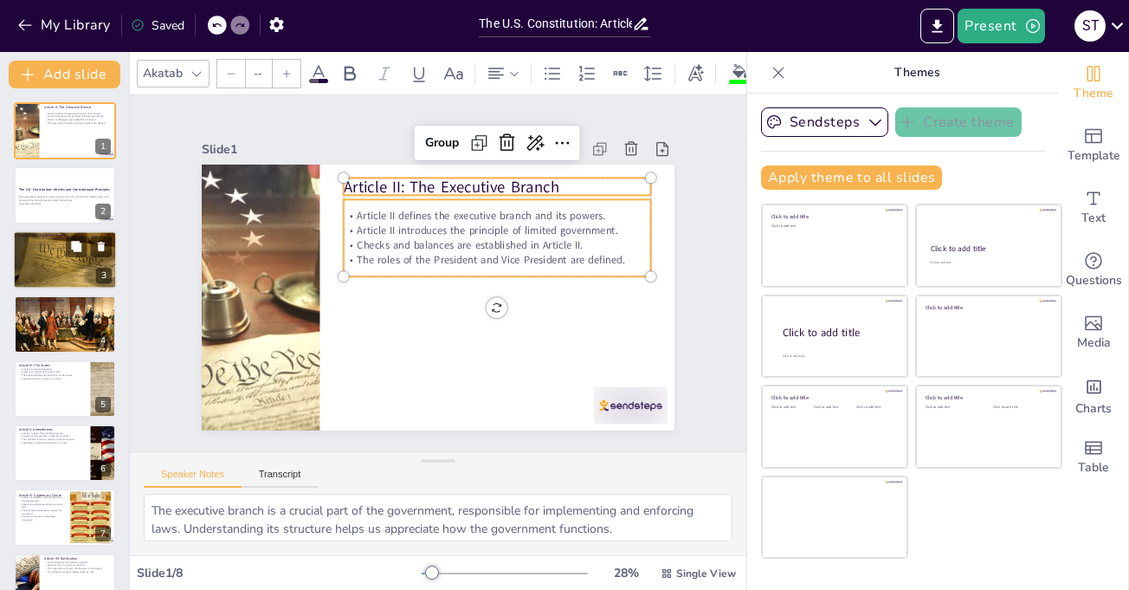
click at [29, 249] on p "Various powers granted to Congress are outlined." at bounding box center [65, 247] width 94 height 3
type textarea "The legislative branch plays a vital role in law-making and governance. Underst…"
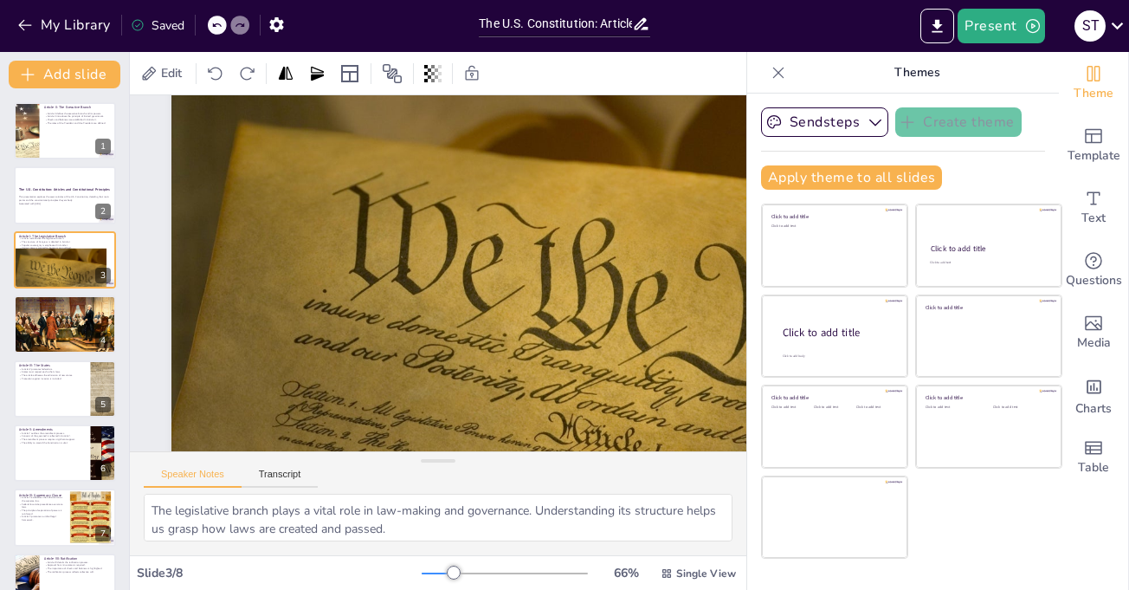
scroll to position [64, 0]
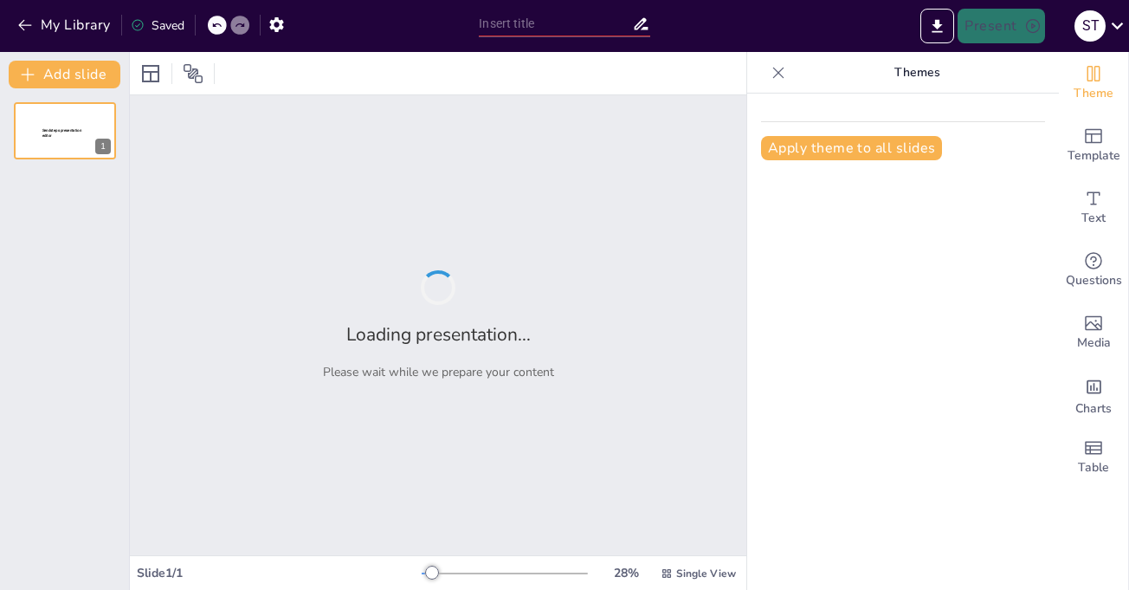
type input "The U.S. Constitution: Articles and Constitutional Principles"
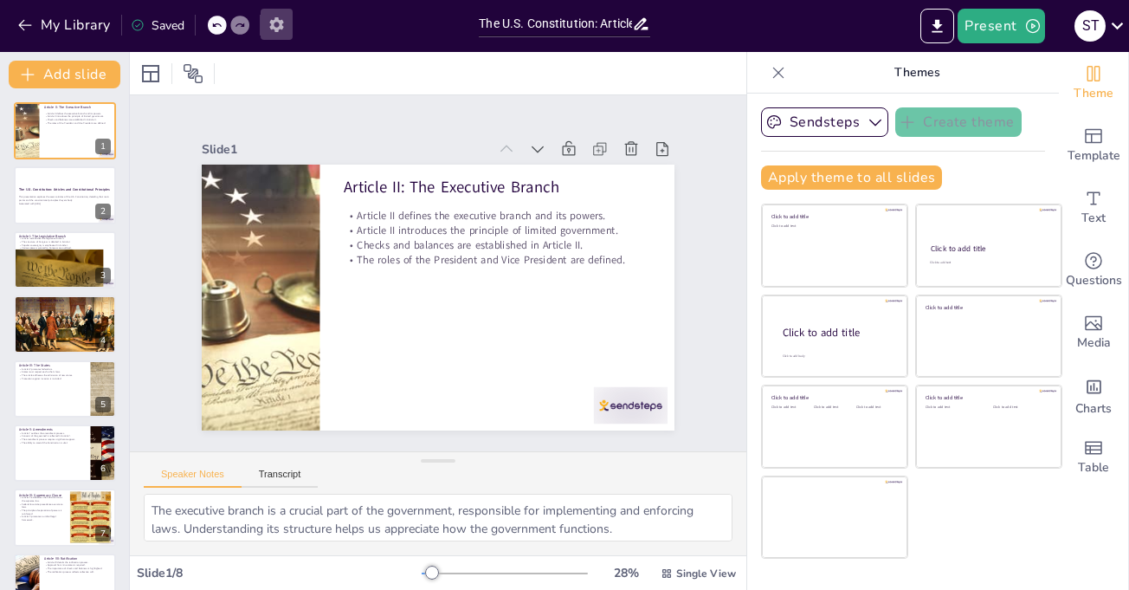
click at [280, 28] on icon "button" at bounding box center [276, 24] width 14 height 15
click at [281, 28] on icon "button" at bounding box center [276, 24] width 14 height 15
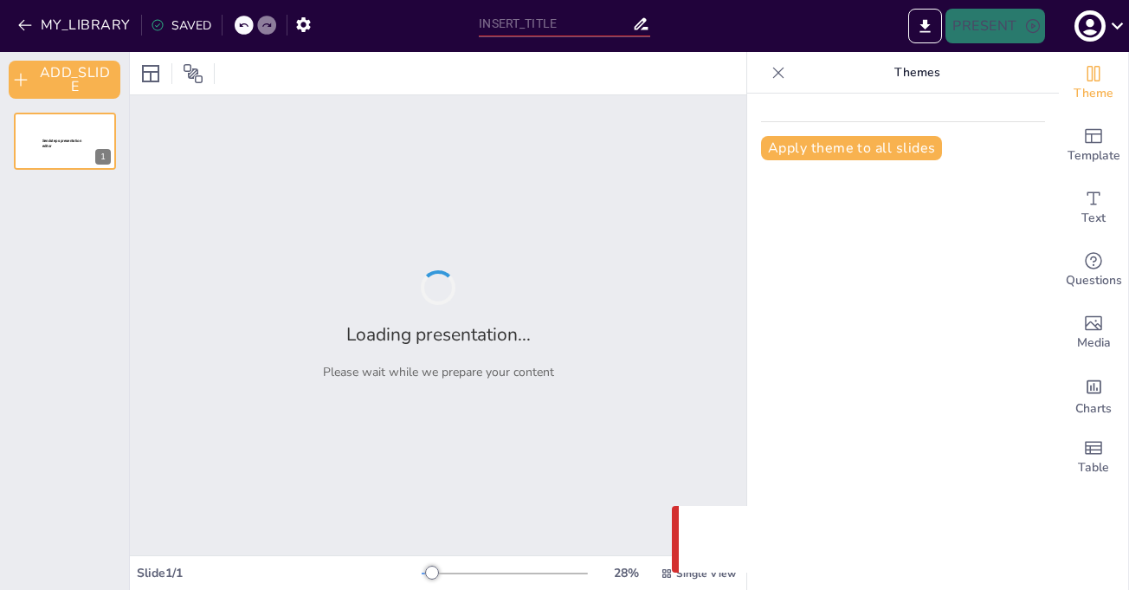
type input "The U.S. Constitution: Articles and Constitutional Principles"
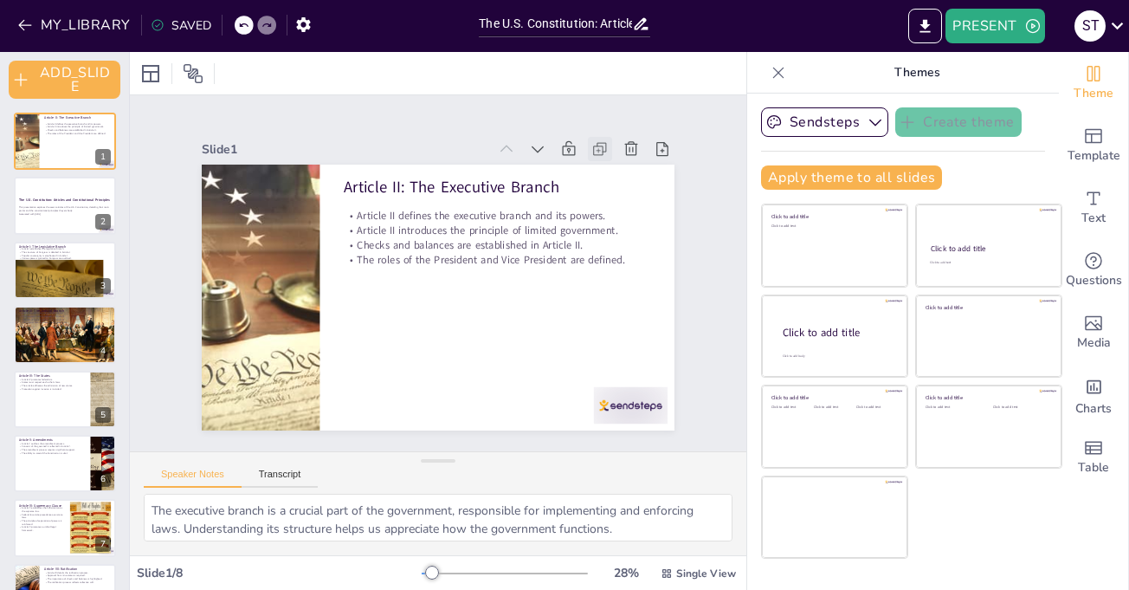
click at [603, 157] on icon at bounding box center [612, 166] width 19 height 19
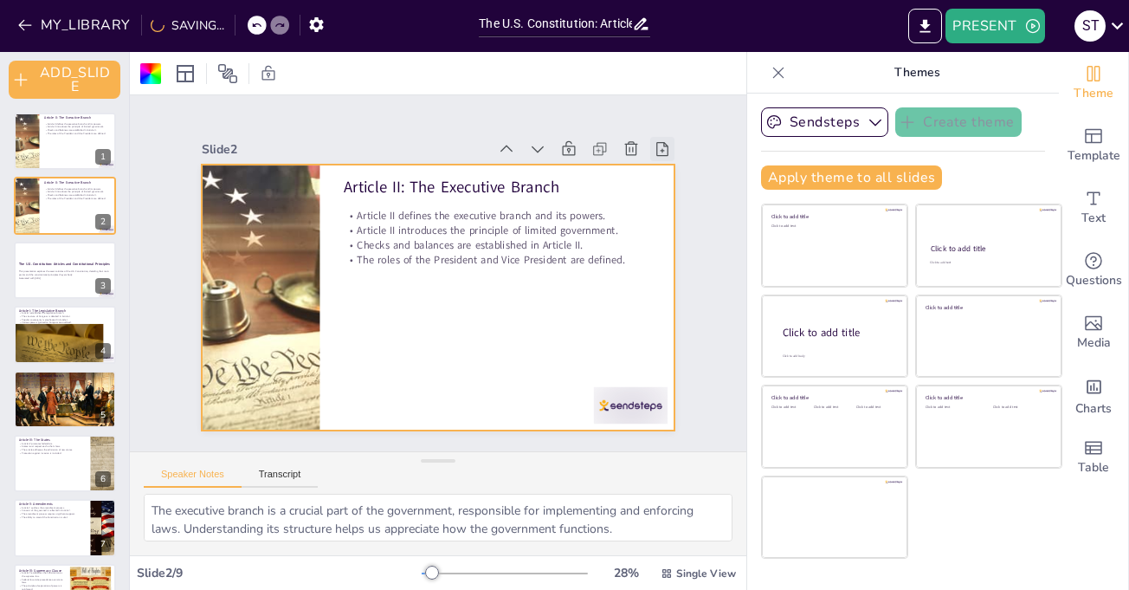
click at [661, 160] on div at bounding box center [674, 173] width 27 height 27
